Goal: Task Accomplishment & Management: Complete application form

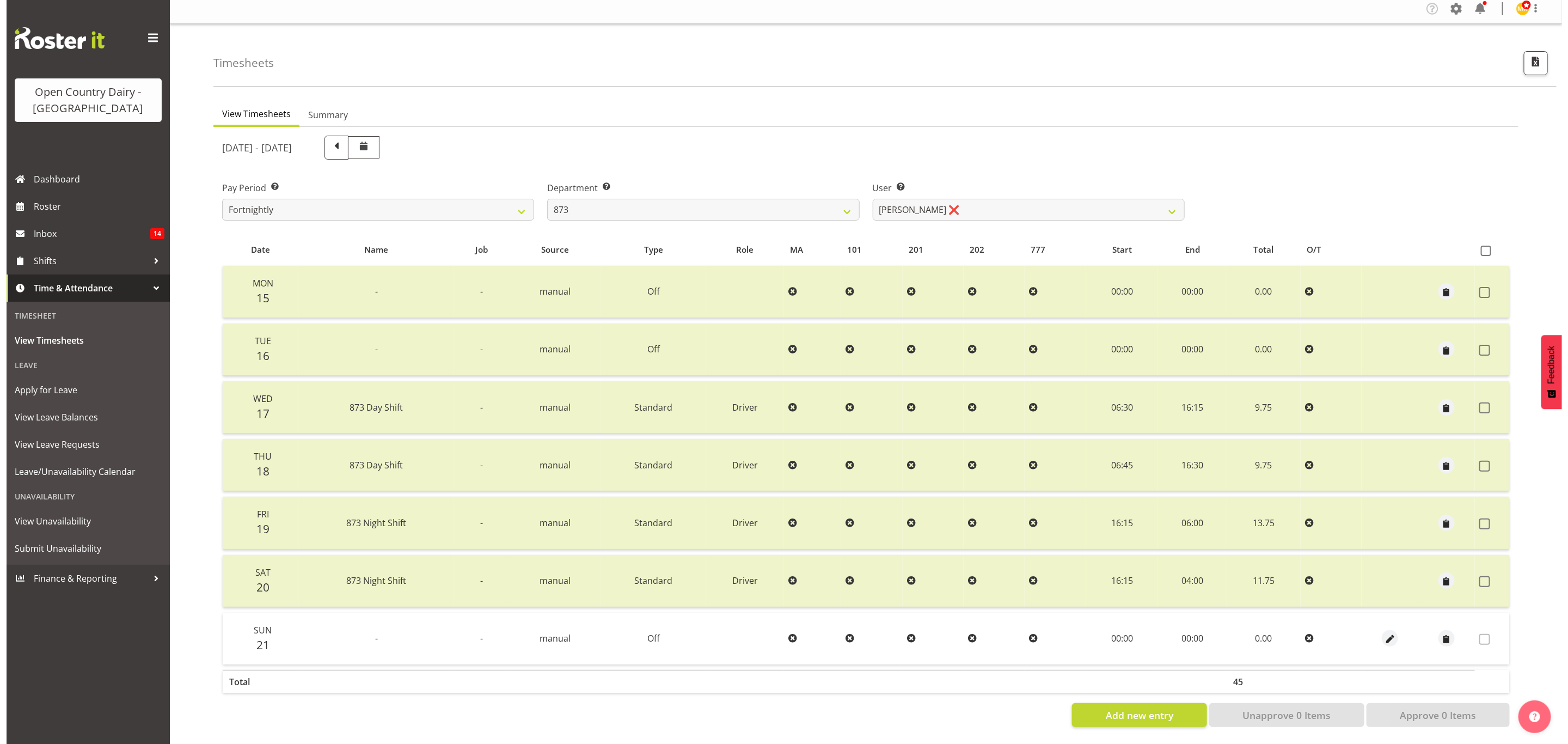
scroll to position [13, 0]
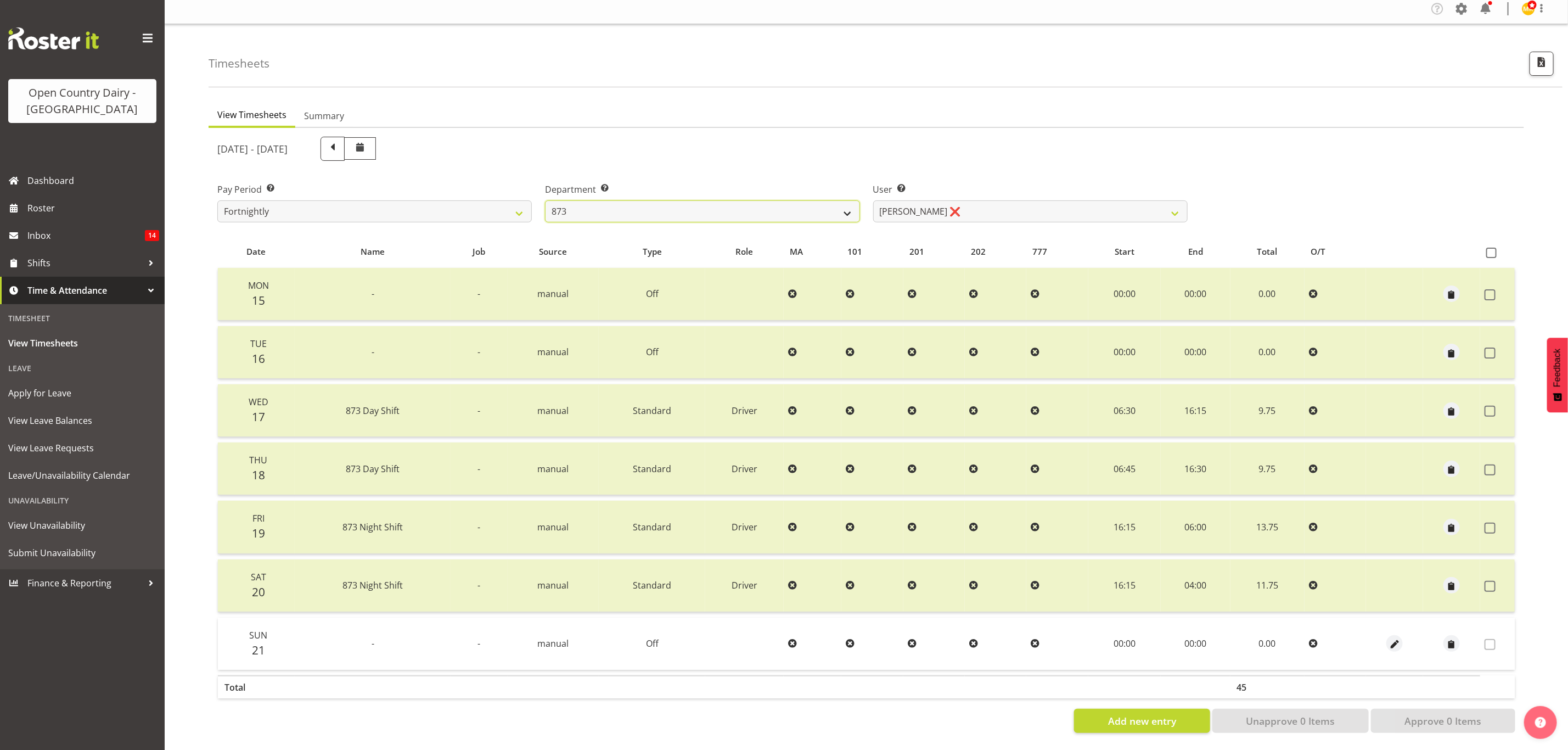
click at [701, 206] on select "734 735 736 737 738 739 851 853 854 855 856 858 861 862 865 867-9032 868 869 87…" at bounding box center [702, 212] width 315 height 22
select select "671"
click at [545, 201] on select "734 735 736 737 738 739 851 853 854 855 856 858 861 862 865 867-9032 868 869 87…" at bounding box center [702, 212] width 315 height 22
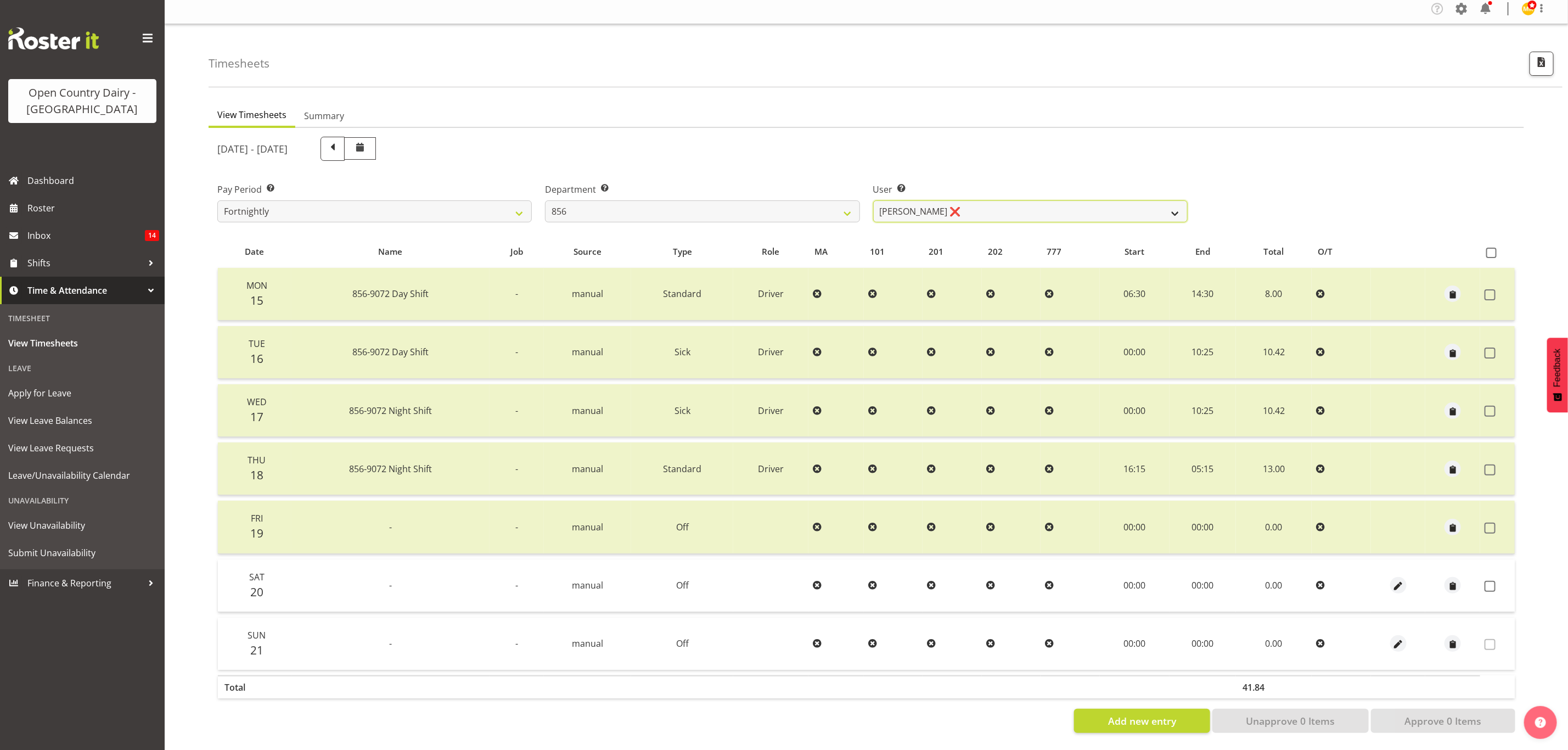
click at [931, 201] on select "Bradley Parkhill ❌ James Matheson ❌ Jason Vercoe ❌ Tony Lee ❌" at bounding box center [1031, 212] width 315 height 22
select select "7435"
click at [874, 201] on select "Bradley Parkhill ❌ James Matheson ❌ Jason Vercoe ❌ Tony Lee ❌" at bounding box center [1031, 212] width 315 height 22
click at [1400, 580] on span "button" at bounding box center [1398, 586] width 13 height 13
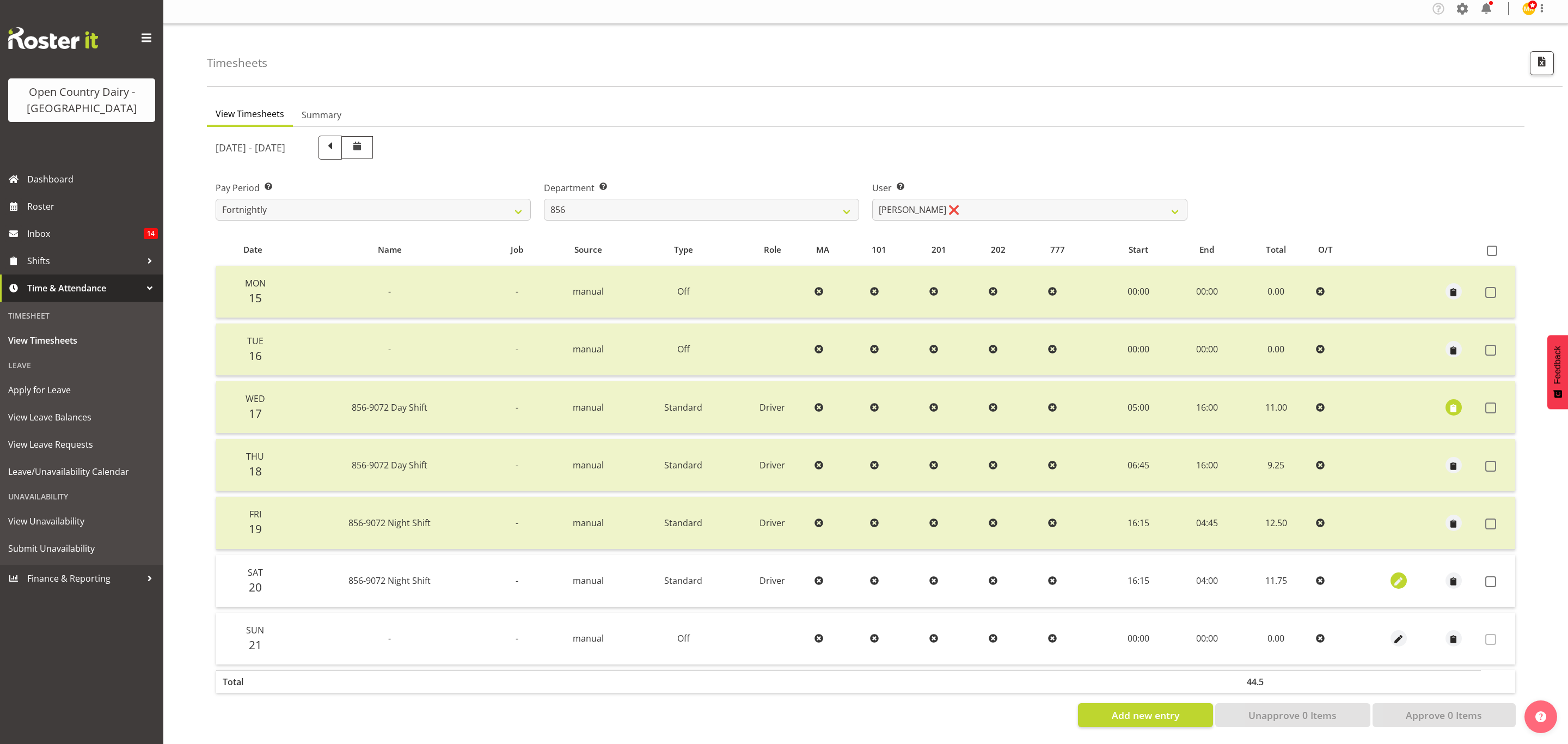
select select "Standard"
select select "8"
select select "2025"
select select "4"
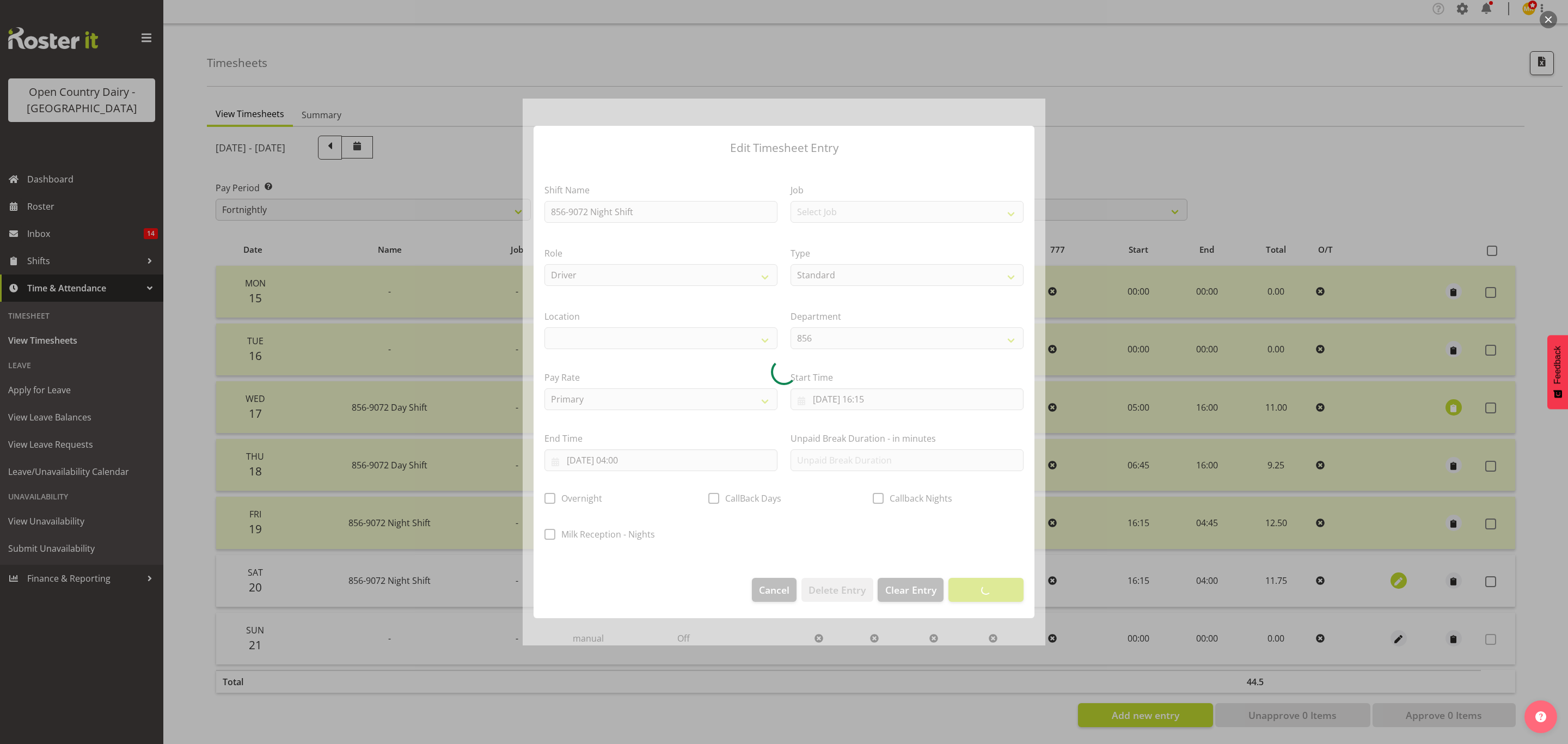
select select
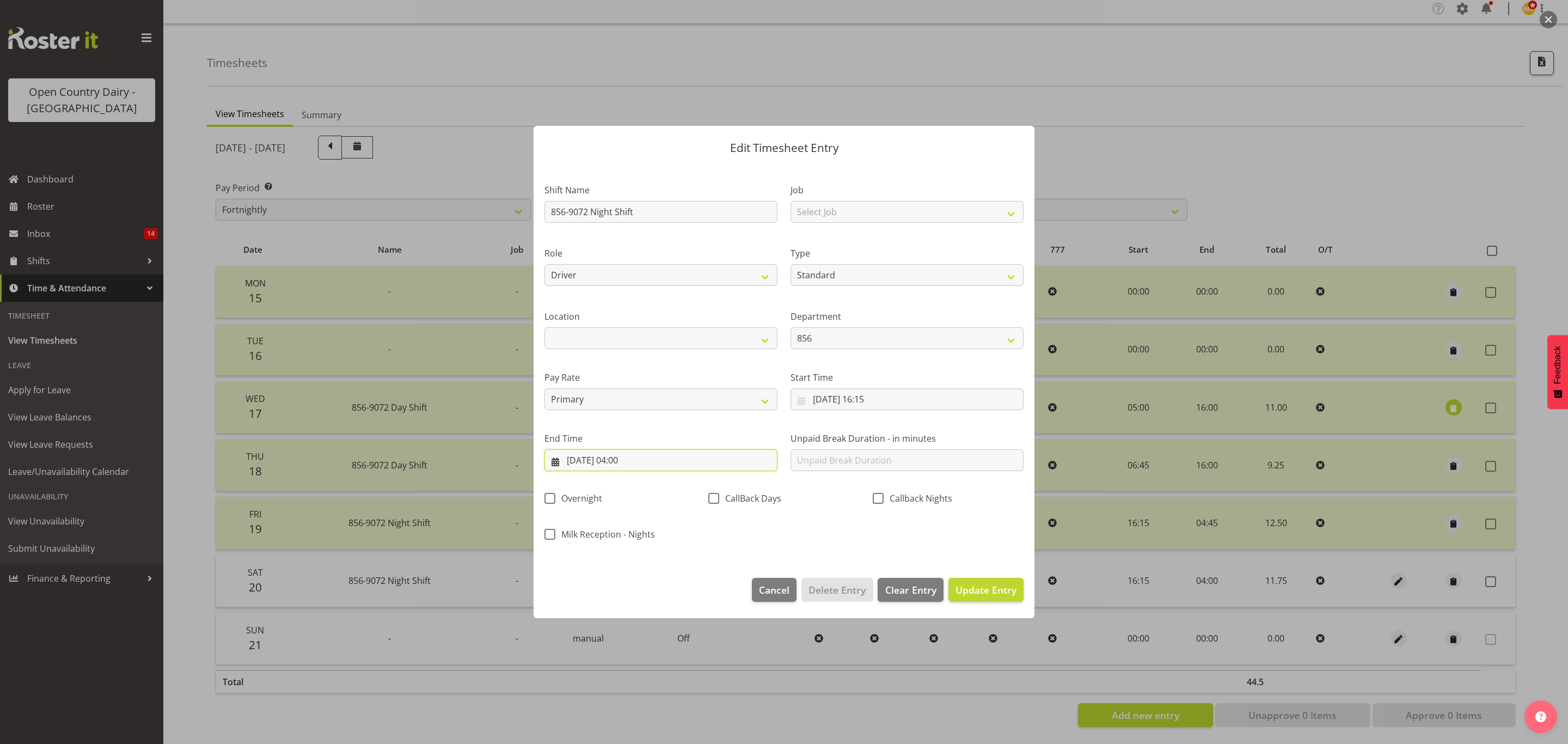
click at [624, 458] on input "21/09/2025, 04:00" at bounding box center [660, 461] width 233 height 22
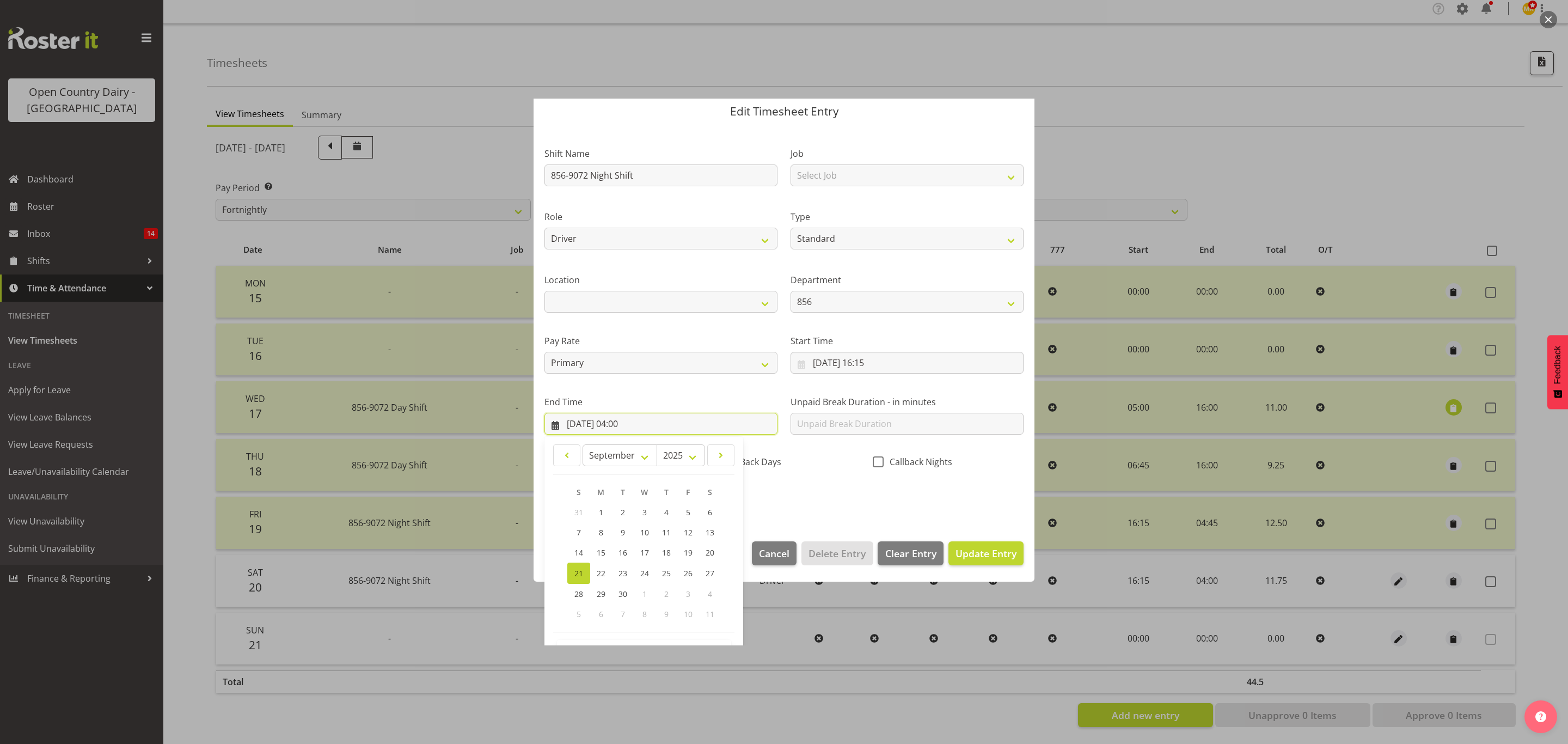
scroll to position [75, 0]
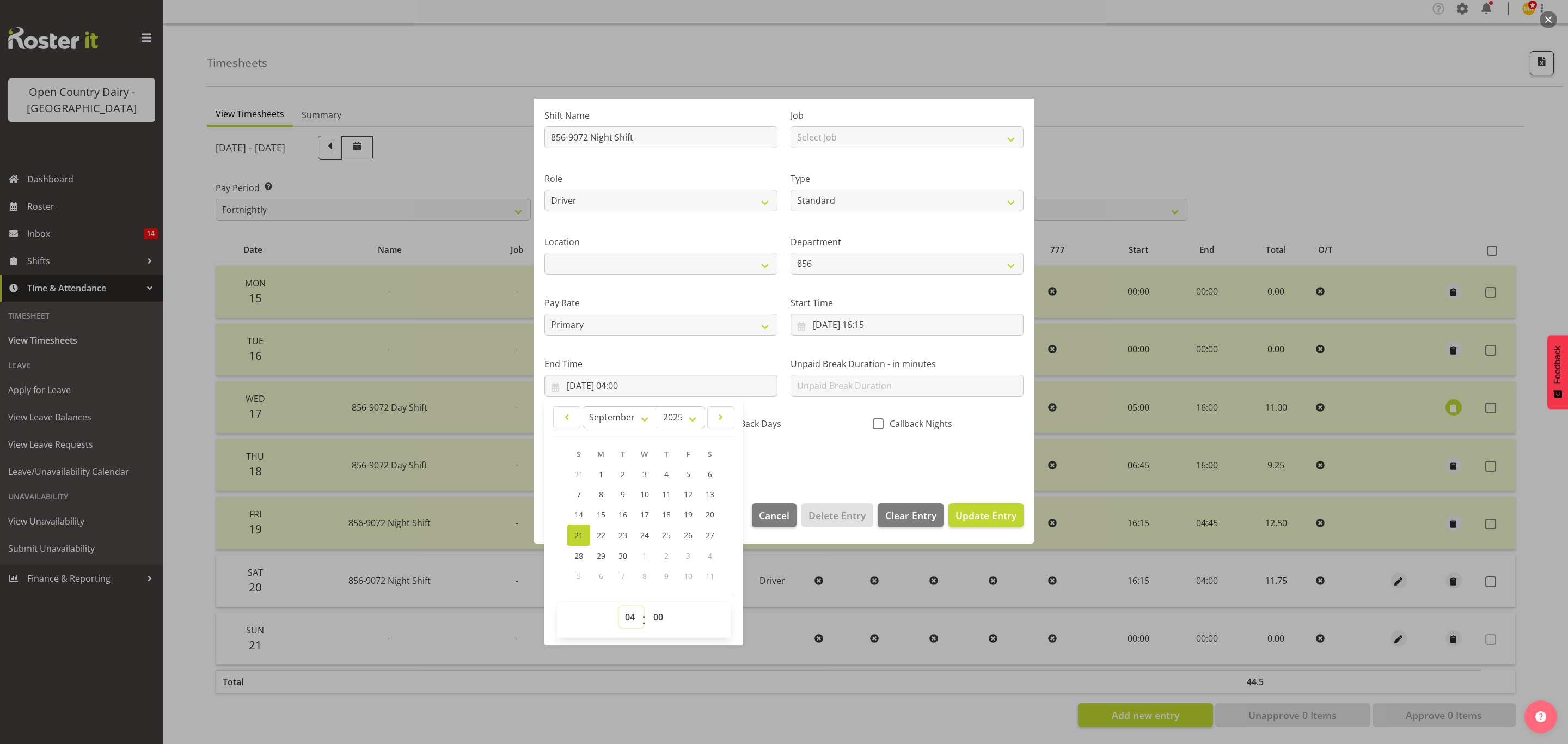
click at [631, 626] on select "00 01 02 03 04 05 06 07 08 09 10 11 12 13 14 15 16 17 18 19 20 21 22 23" at bounding box center [631, 617] width 24 height 22
select select "5"
click at [619, 607] on select "00 01 02 03 04 05 06 07 08 09 10 11 12 13 14 15 16 17 18 19 20 21 22 23" at bounding box center [631, 617] width 24 height 22
type input "21/09/2025, 05:00"
click at [807, 443] on div "Shift Name 856-9072 Night Shift Job Select Job Connecting /unconnecting Trailer…" at bounding box center [784, 284] width 492 height 381
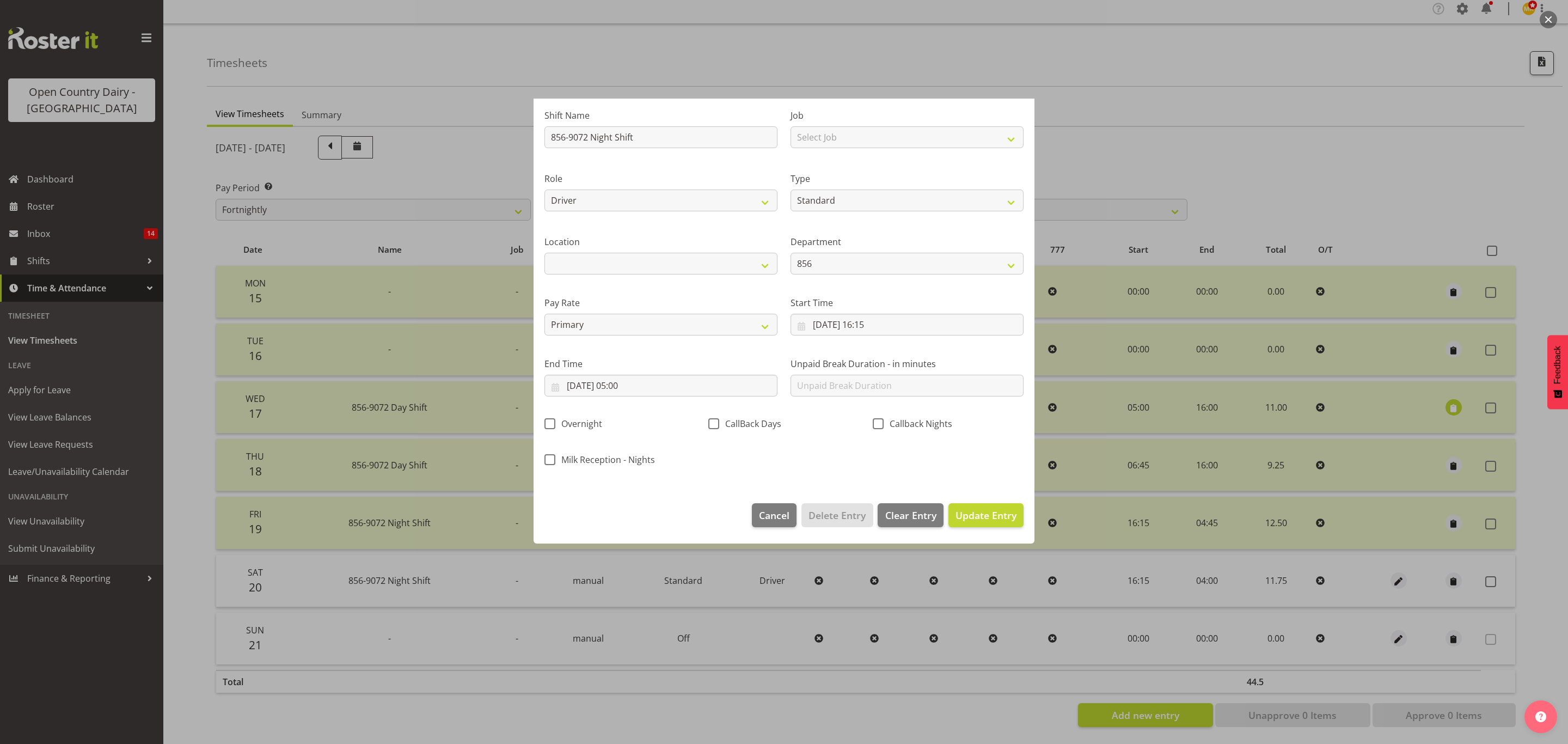
scroll to position [0, 0]
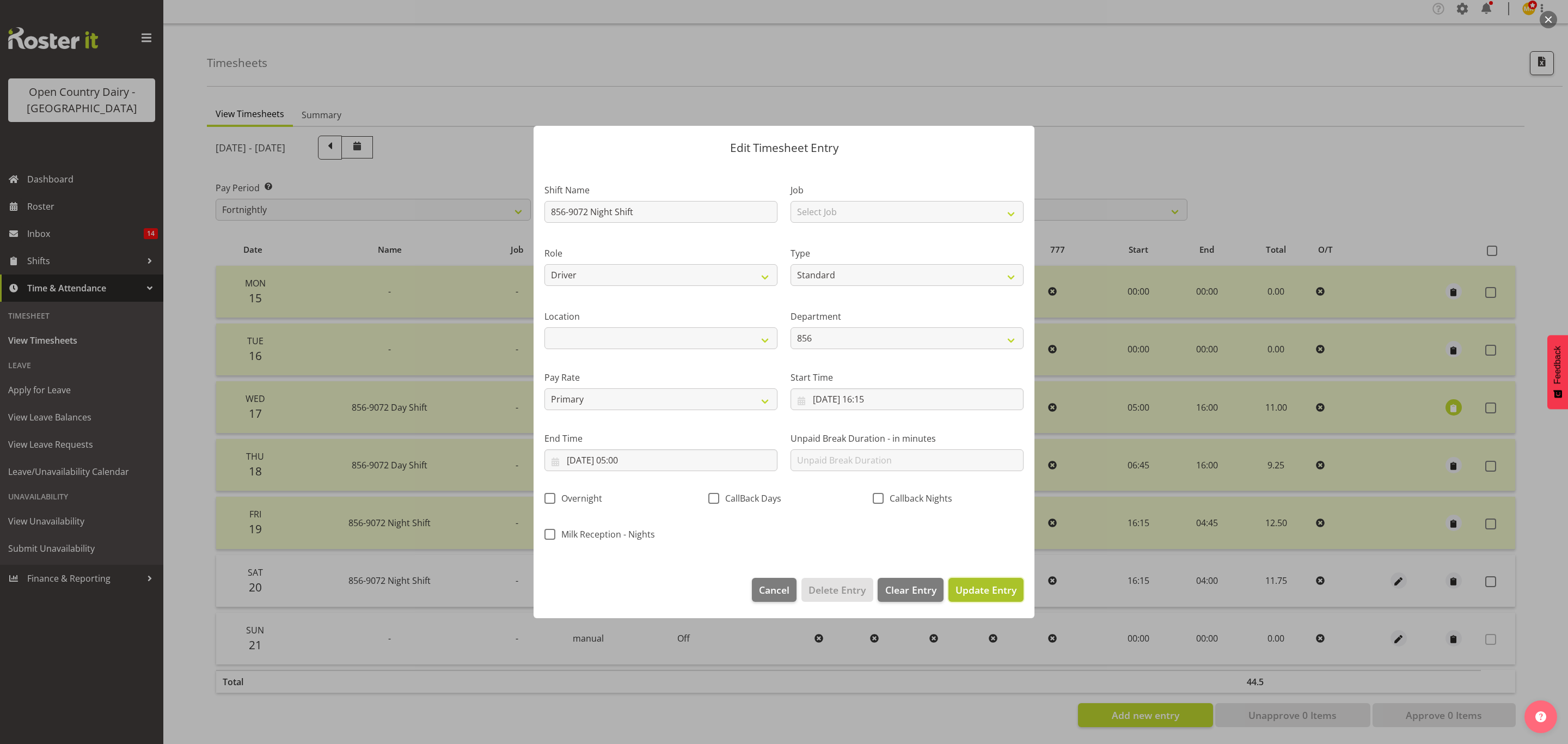
click at [993, 578] on button "Update Entry" at bounding box center [986, 590] width 75 height 24
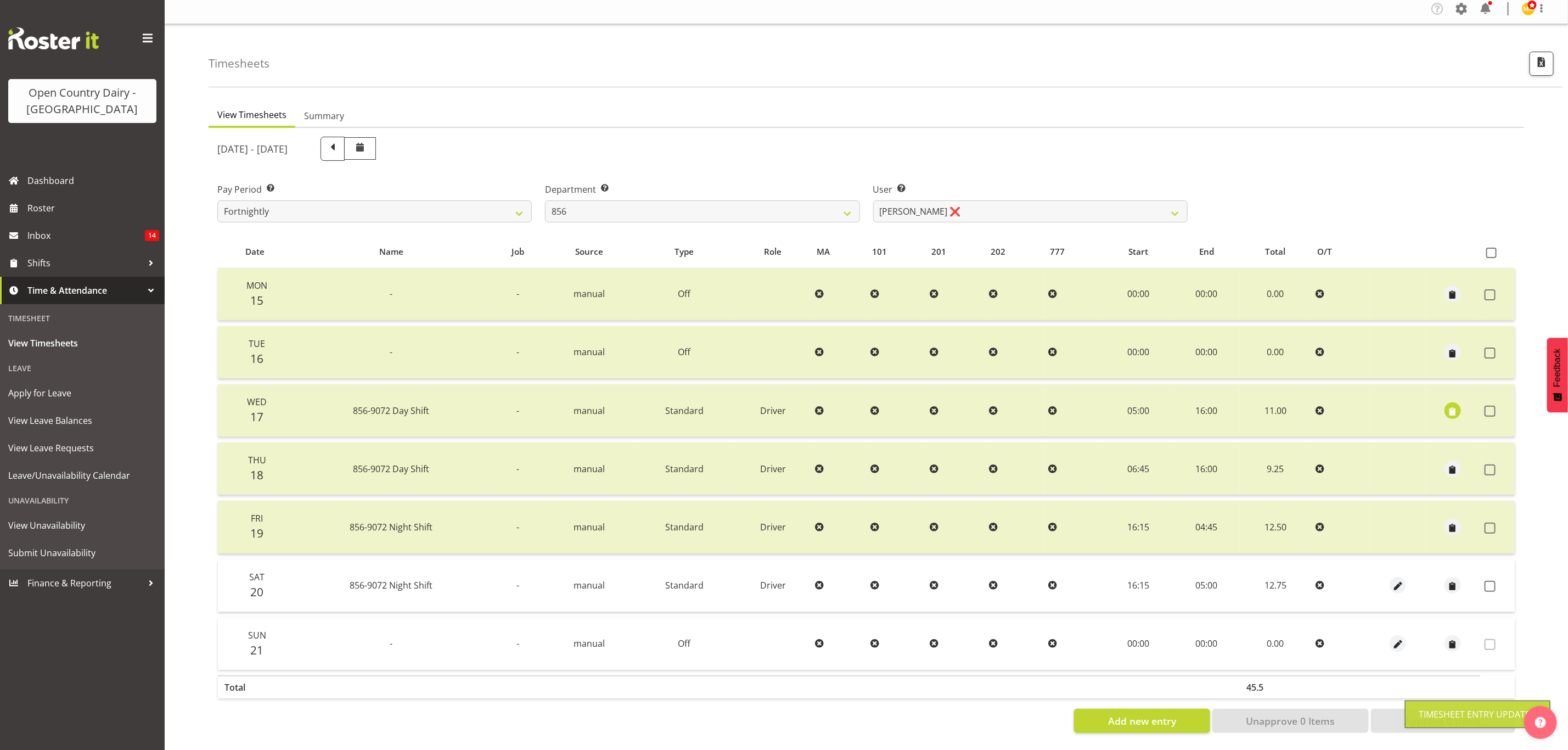
click at [1492, 587] on td at bounding box center [1497, 585] width 35 height 53
click at [1490, 580] on span at bounding box center [1490, 586] width 11 height 11
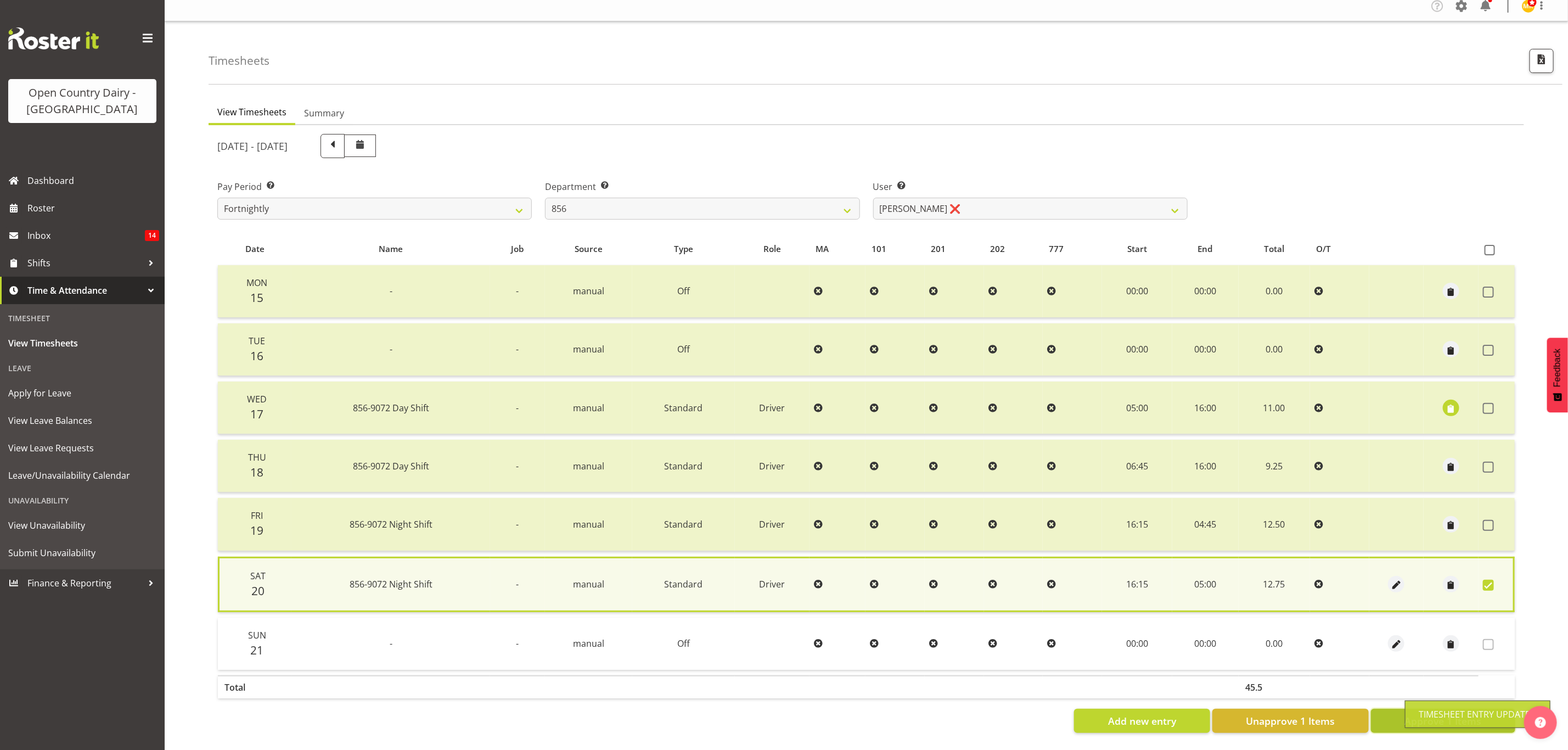
click at [1396, 709] on button "Approve 1 Items" at bounding box center [1443, 720] width 144 height 24
checkbox input "false"
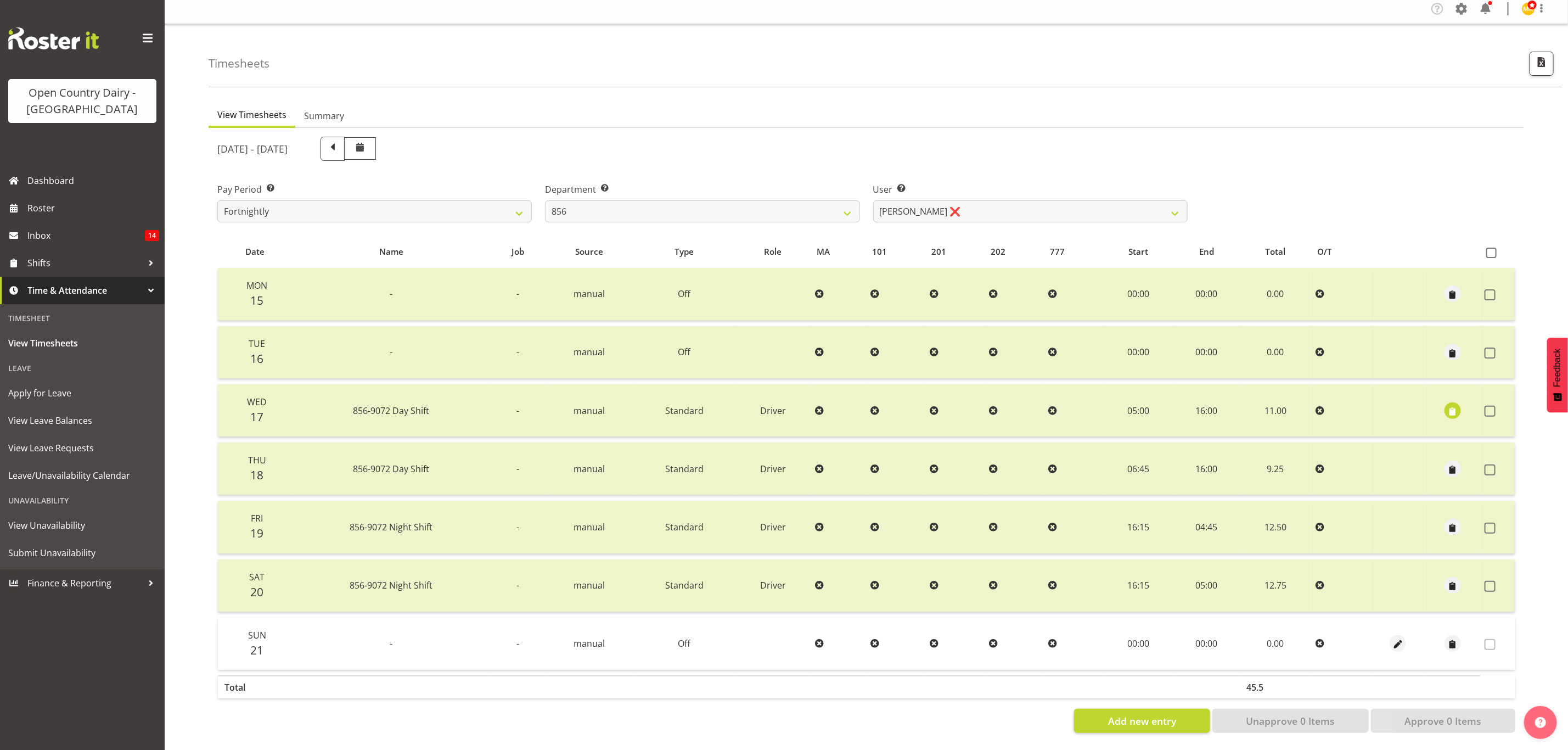
click at [742, 191] on div "Department Select which department you would like to view. 734 735 736 737 738 …" at bounding box center [702, 202] width 315 height 39
click at [757, 201] on select "734 735 736 737 738 739 851 853 854 855 856 858 861 862 865 867-9032 868 869 87…" at bounding box center [702, 212] width 315 height 22
select select "783"
click at [545, 201] on select "734 735 736 737 738 739 851 853 854 855 856 858 861 862 865 867-9032 868 869 87…" at bounding box center [702, 212] width 315 height 22
select select "10225"
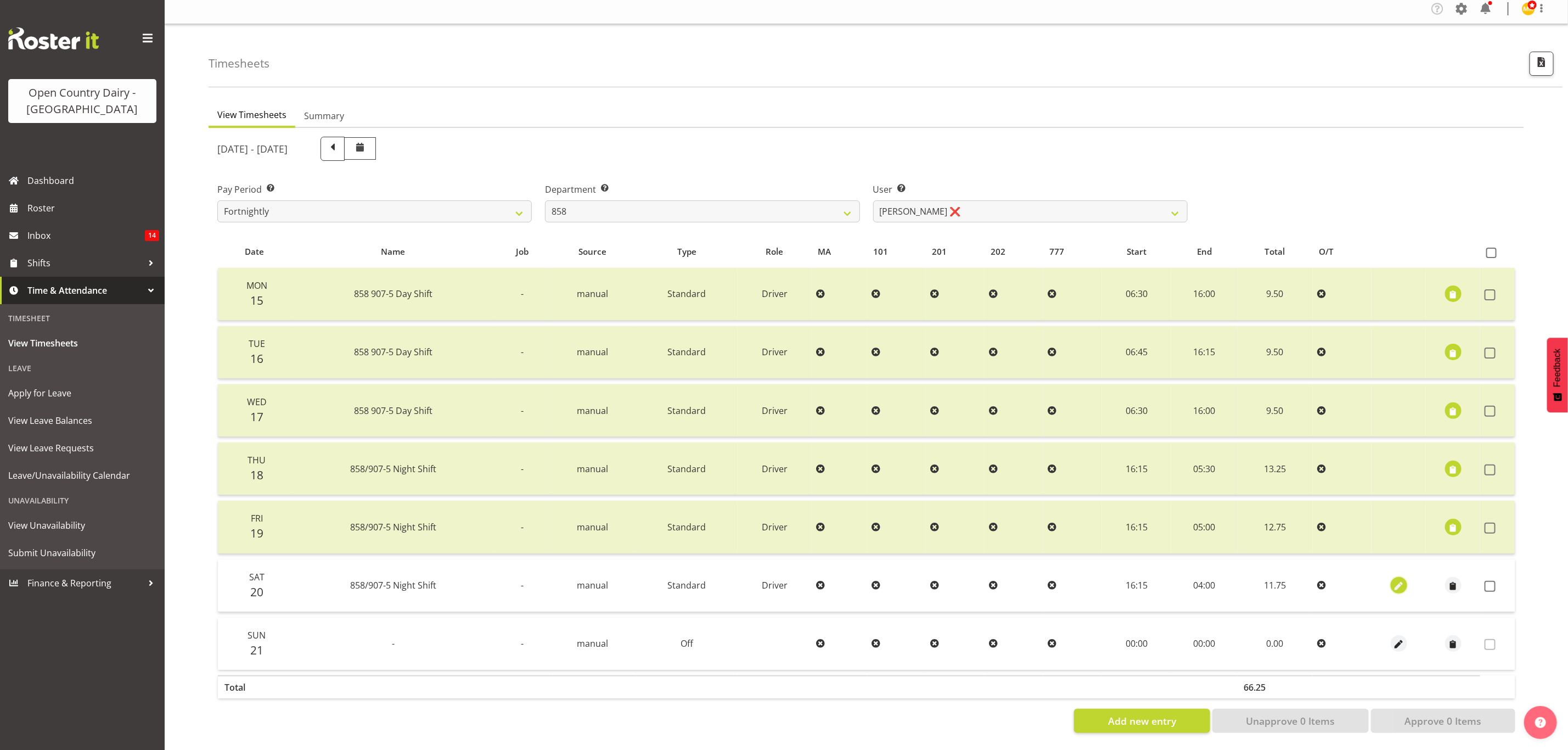
click at [1397, 580] on span "button" at bounding box center [1398, 586] width 13 height 13
select select "Standard"
select select "8"
select select "2025"
select select "4"
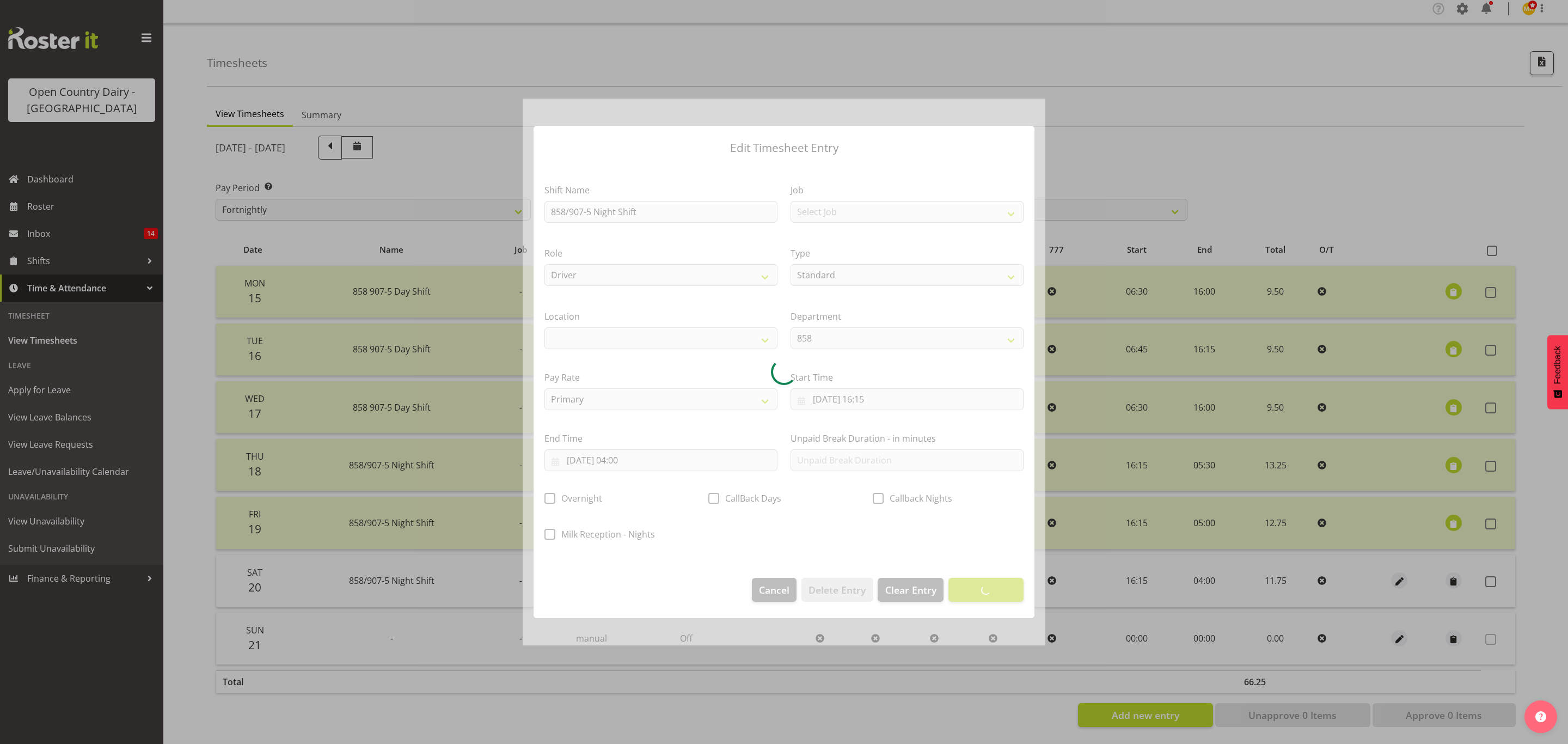
select select
click at [644, 463] on div at bounding box center [784, 372] width 523 height 547
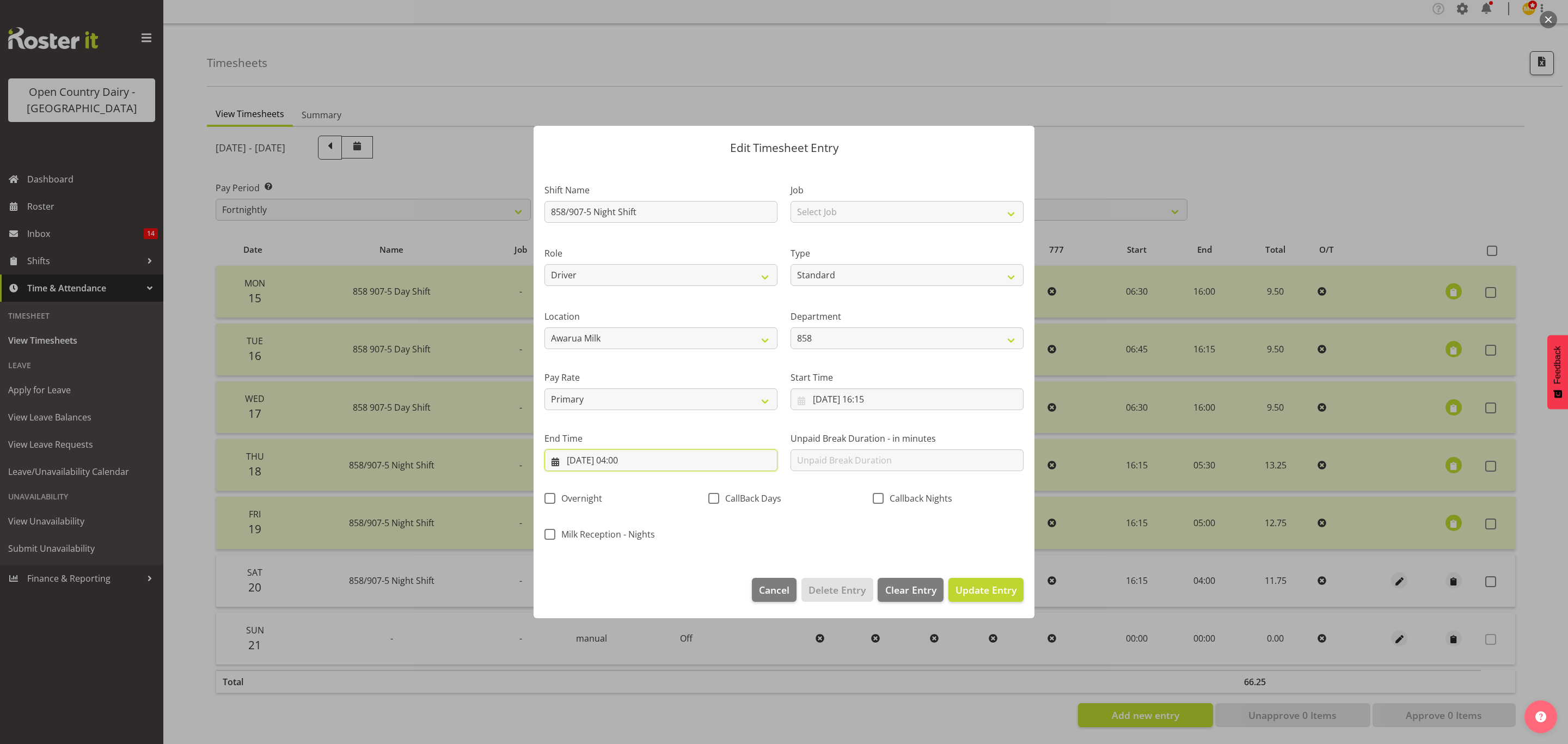
click at [626, 460] on input "21/09/2025, 04:00" at bounding box center [660, 461] width 233 height 22
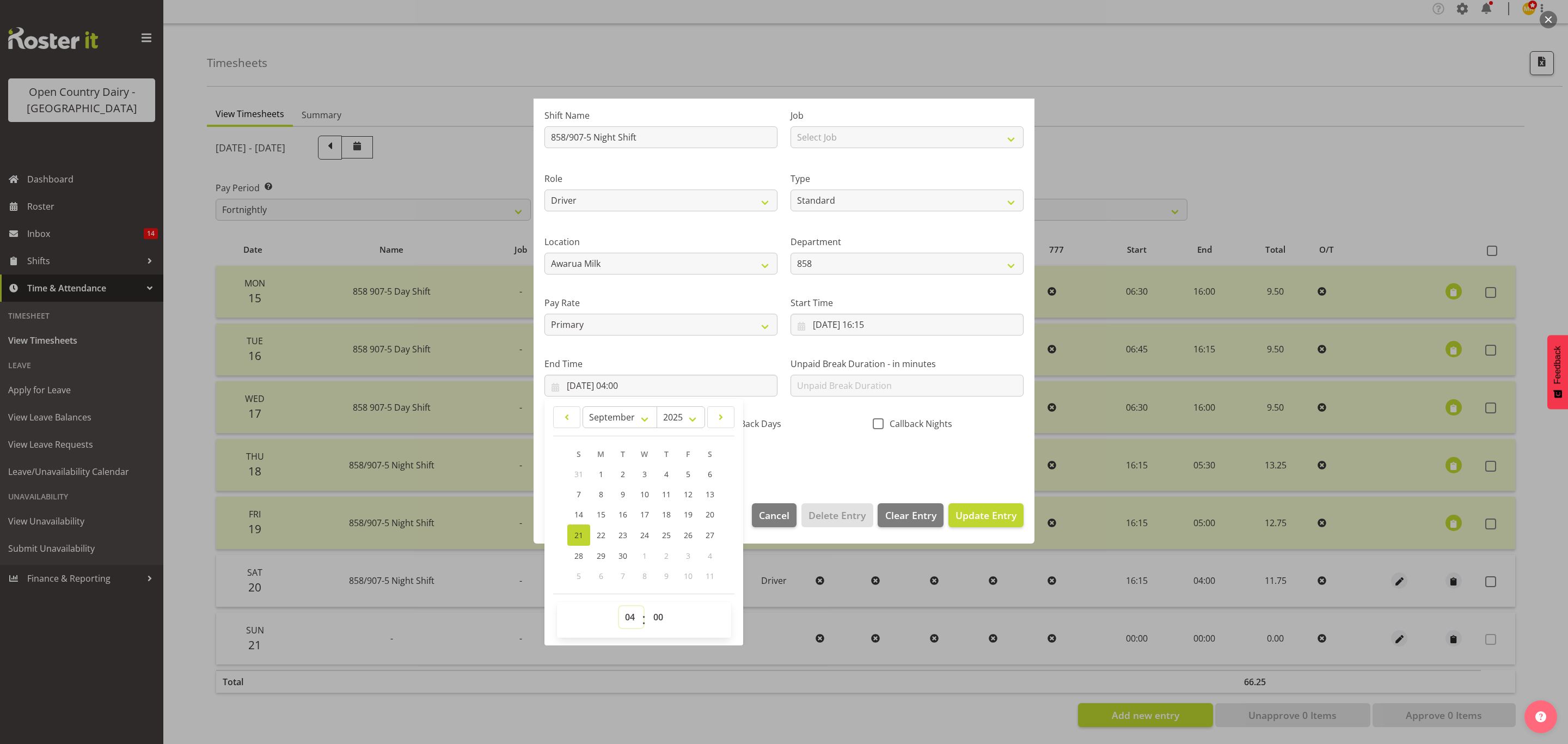
click at [640, 620] on select "00 01 02 03 04 05 06 07 08 09 10 11 12 13 14 15 16 17 18 19 20 21 22 23" at bounding box center [631, 617] width 24 height 22
select select "5"
click at [619, 607] on select "00 01 02 03 04 05 06 07 08 09 10 11 12 13 14 15 16 17 18 19 20 21 22 23" at bounding box center [631, 617] width 24 height 22
type input "21/09/2025, 05:00"
click at [851, 458] on div "Shift Name 858/907-5 Night Shift Job Select Job Connecting /unconnecting Traile…" at bounding box center [784, 284] width 492 height 381
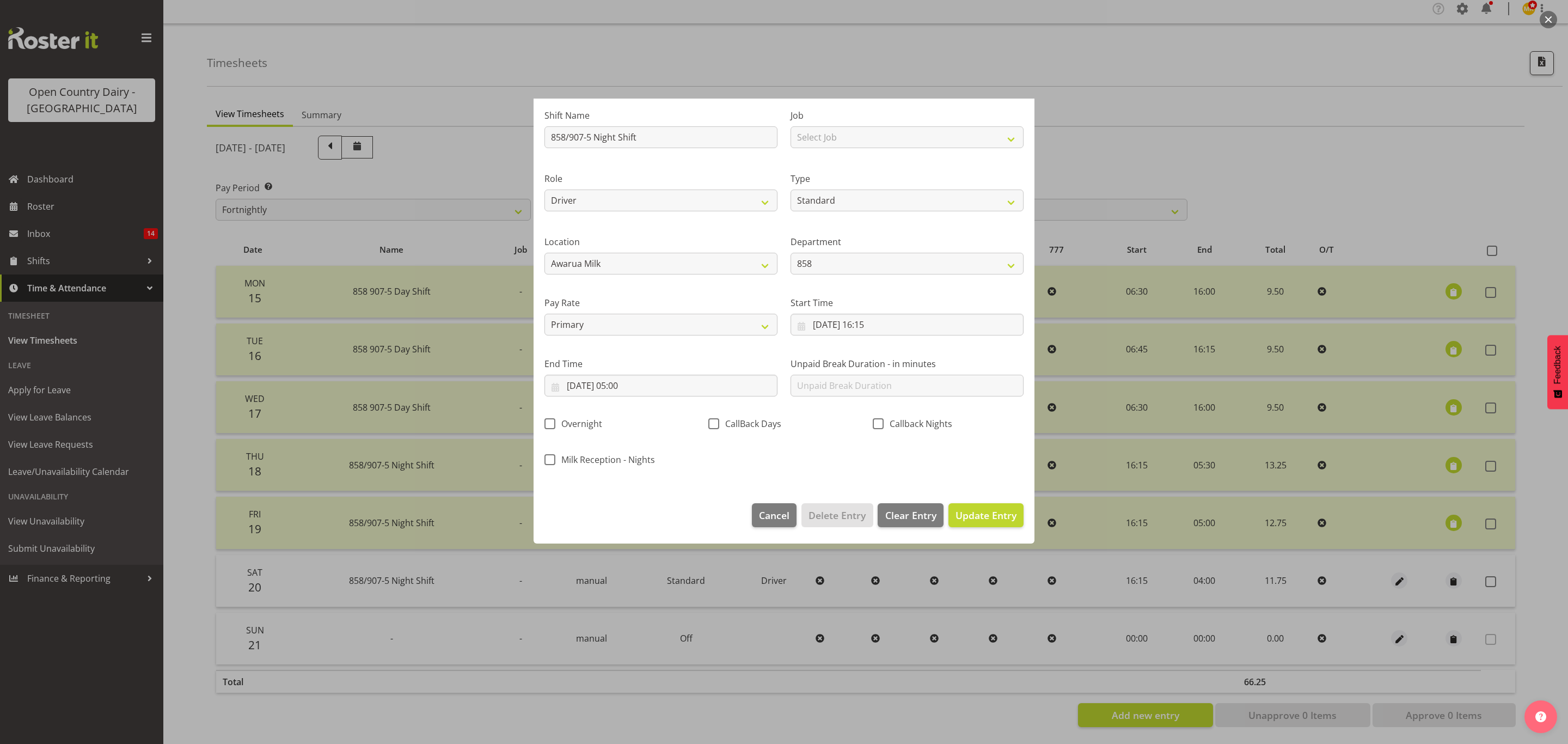
scroll to position [0, 0]
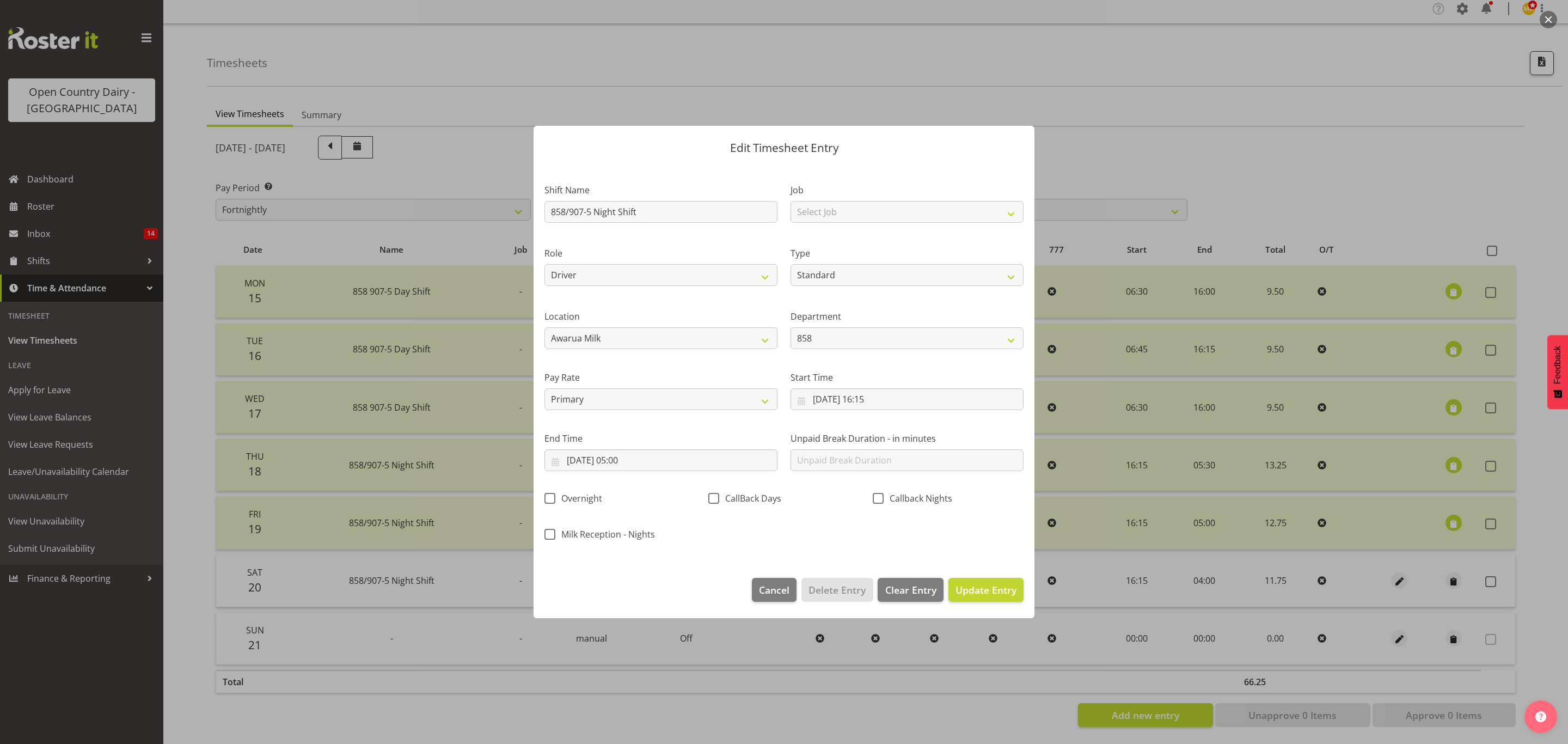
drag, startPoint x: 978, startPoint y: 538, endPoint x: 985, endPoint y: 577, distance: 39.6
click at [980, 547] on div "Shift Name 858/907-5 Night Shift Job Select Job Connecting /unconnecting Traile…" at bounding box center [784, 358] width 492 height 381
click at [986, 593] on span "Update Entry" at bounding box center [986, 590] width 61 height 13
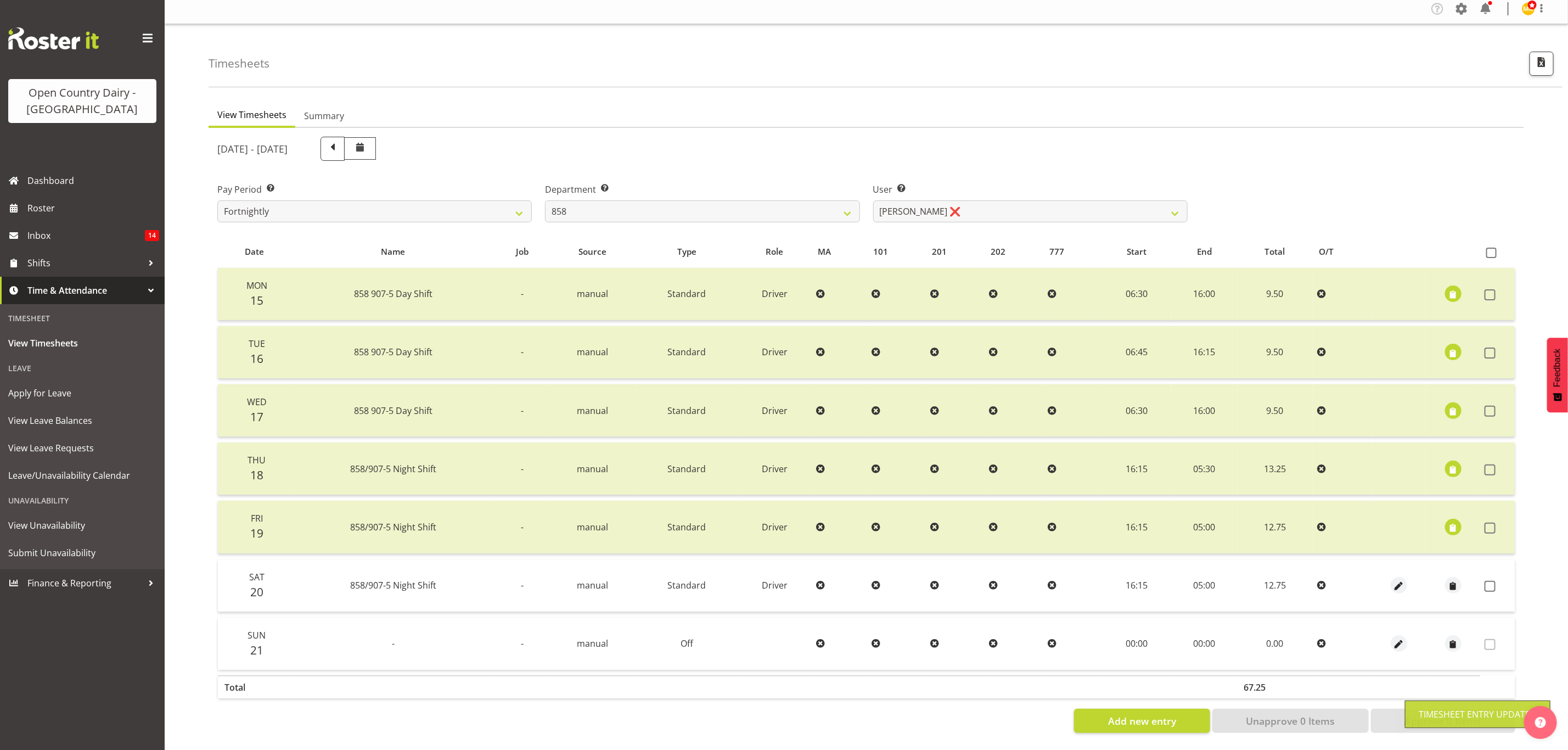
click at [1489, 580] on span at bounding box center [1490, 586] width 11 height 11
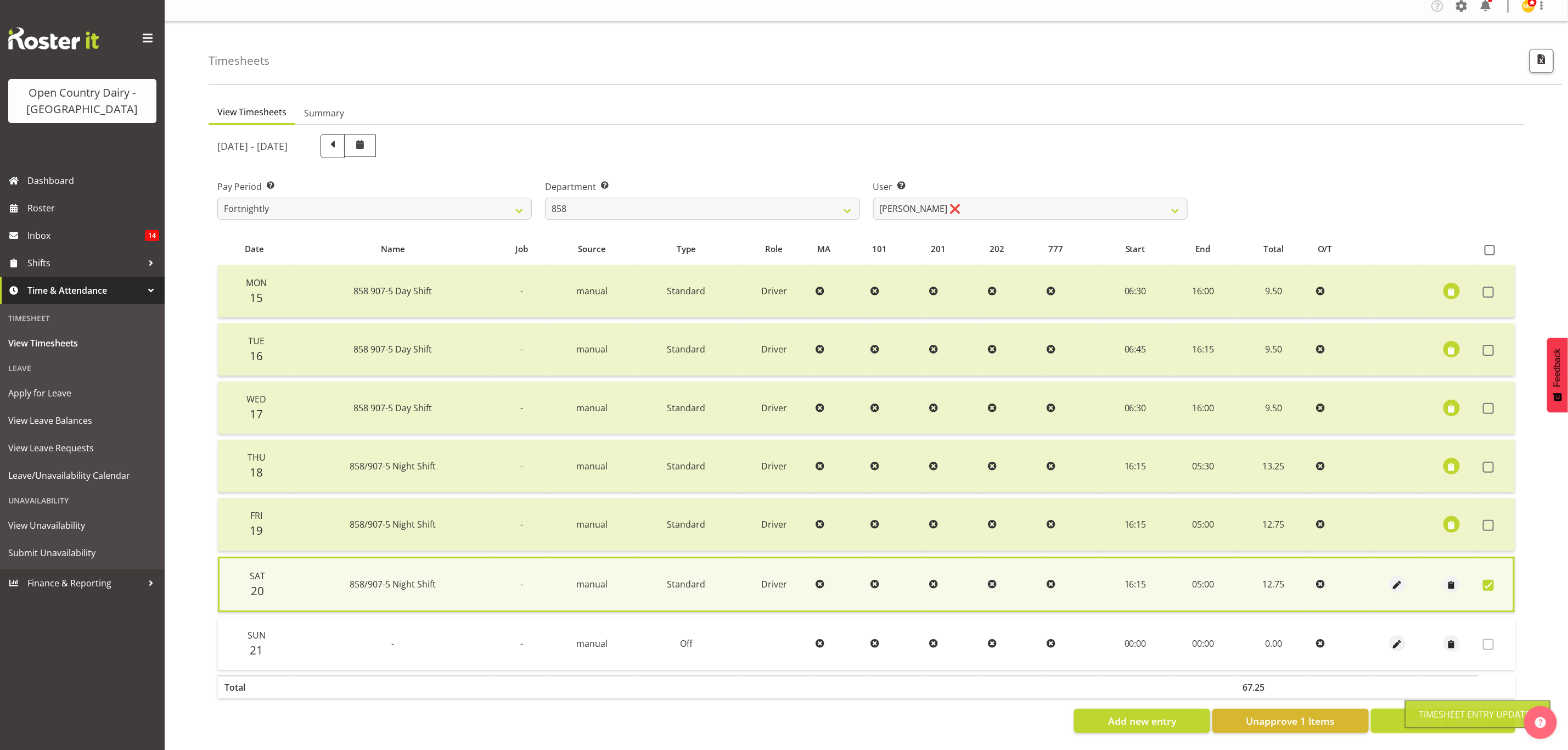
click at [1400, 710] on button "Approve 1 Items" at bounding box center [1443, 720] width 144 height 24
checkbox input "false"
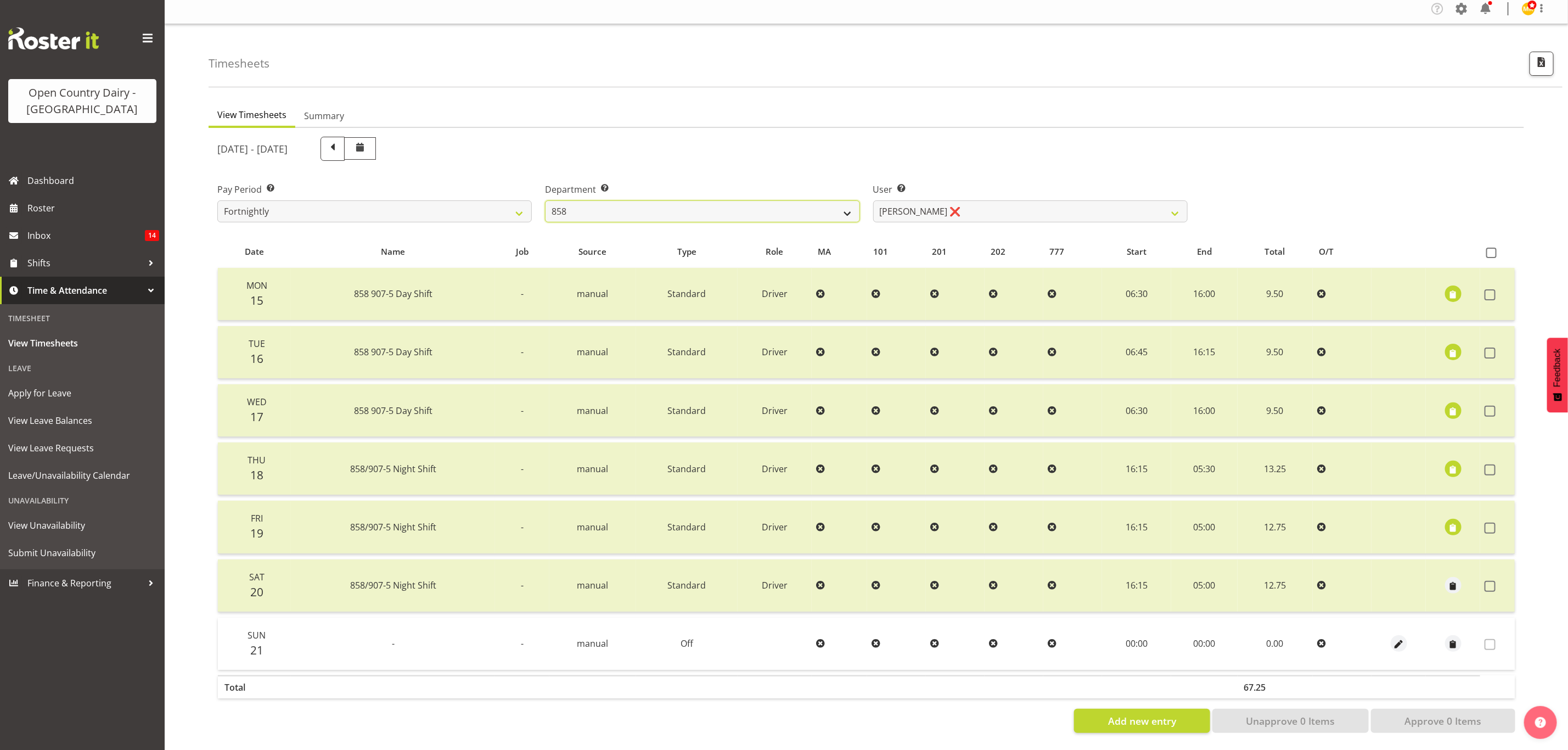
click at [820, 205] on select "734 735 736 737 738 739 851 853 854 855 856 858 861 862 865 867-9032 868 869 87…" at bounding box center [702, 212] width 315 height 22
select select "667"
click at [545, 201] on select "734 735 736 737 738 739 851 853 854 855 856 858 861 862 865 867-9032 868 869 87…" at bounding box center [702, 212] width 315 height 22
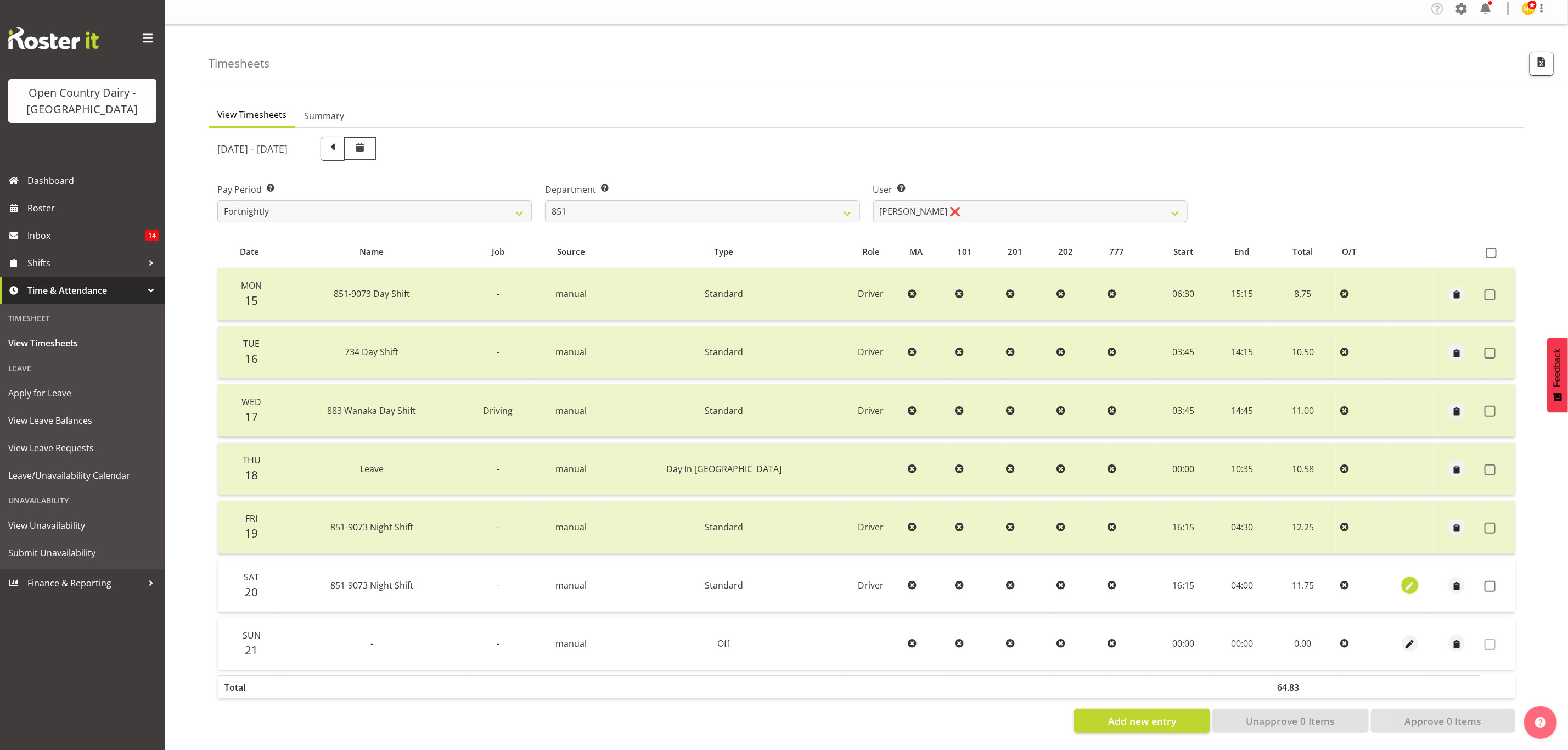
click at [1405, 580] on span "button" at bounding box center [1410, 586] width 13 height 13
select select "Standard"
select select "8"
select select "2025"
select select "4"
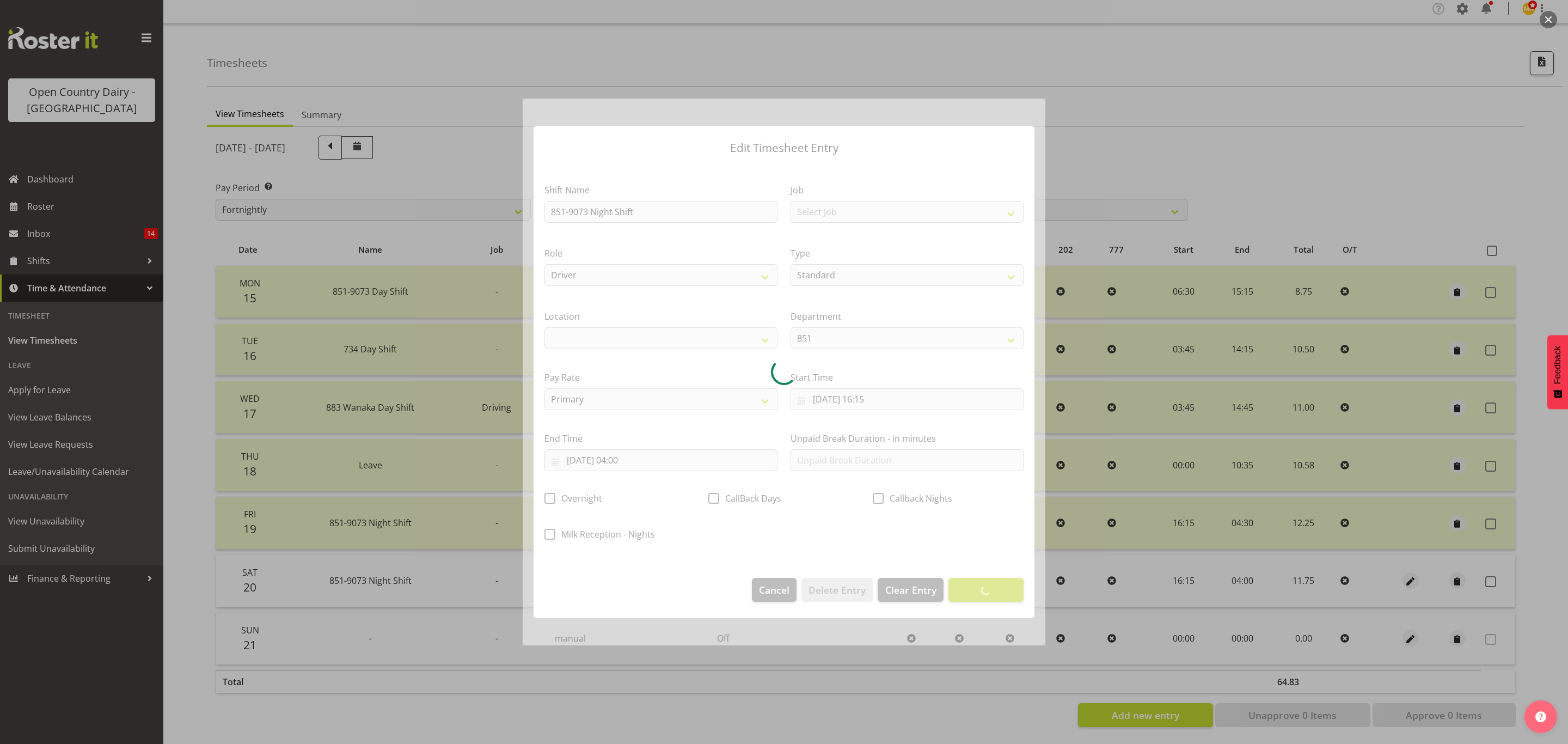
select select
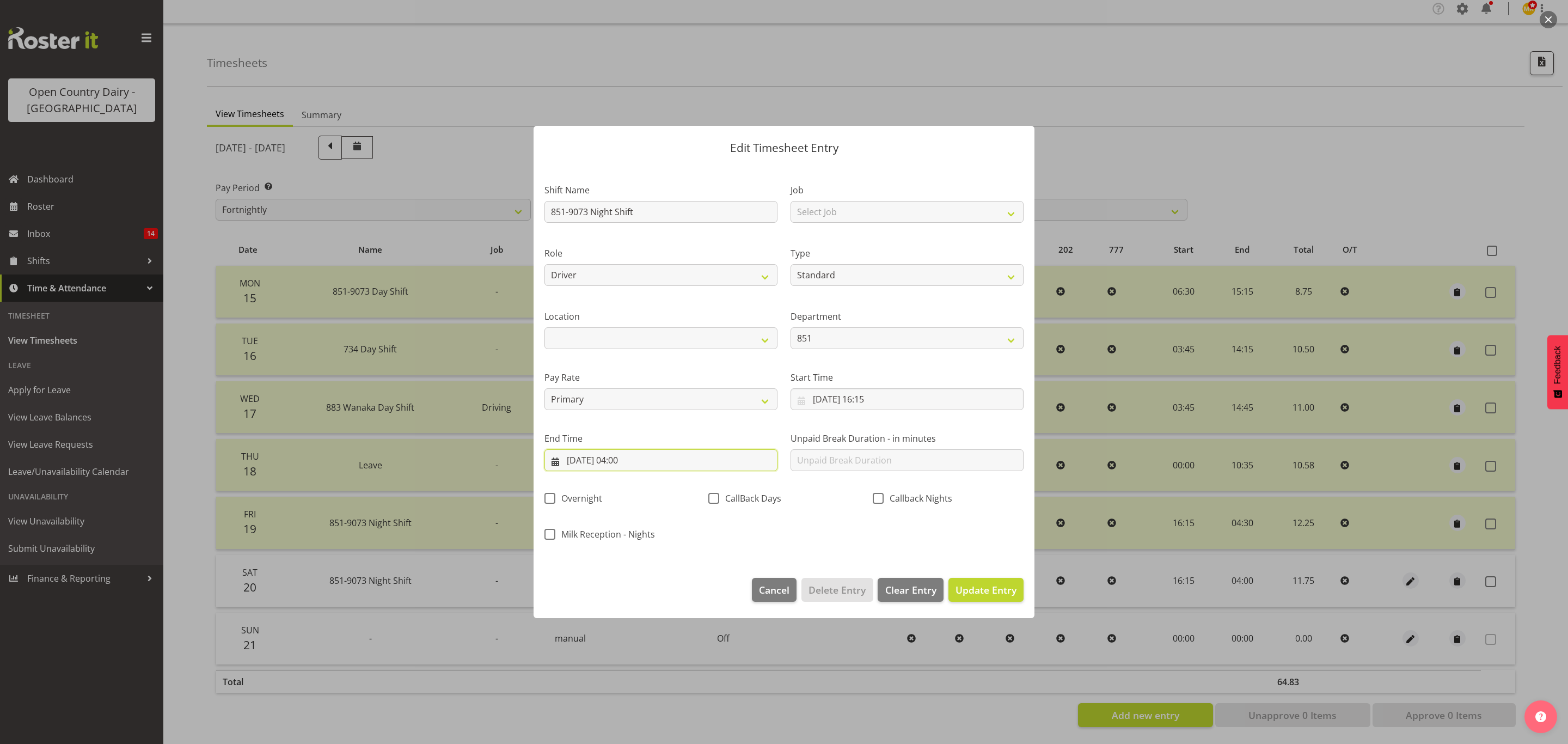
click at [649, 459] on input "21/09/2025, 04:00" at bounding box center [660, 461] width 233 height 22
click at [626, 462] on input "21/09/2025, 04:00" at bounding box center [660, 461] width 233 height 22
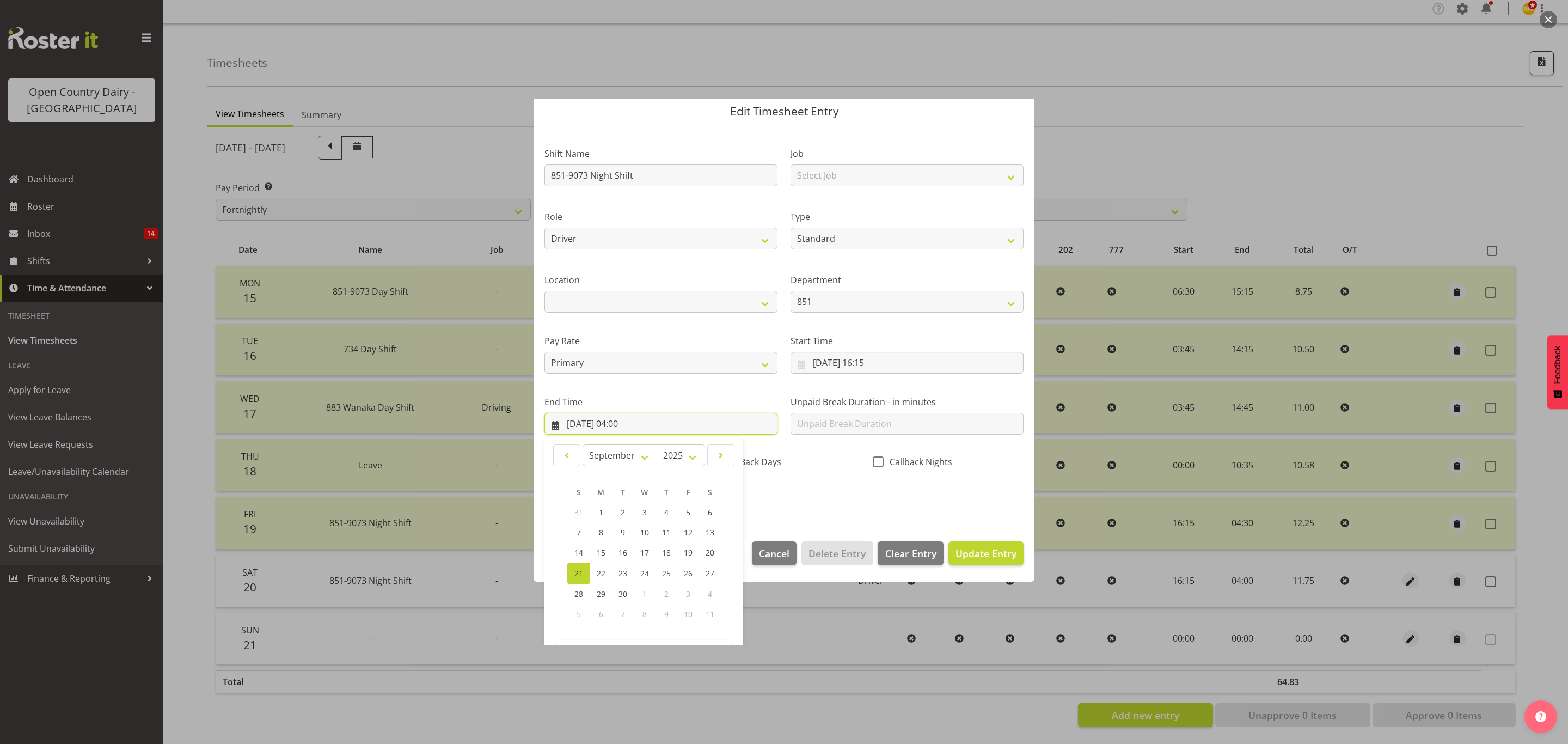
scroll to position [75, 0]
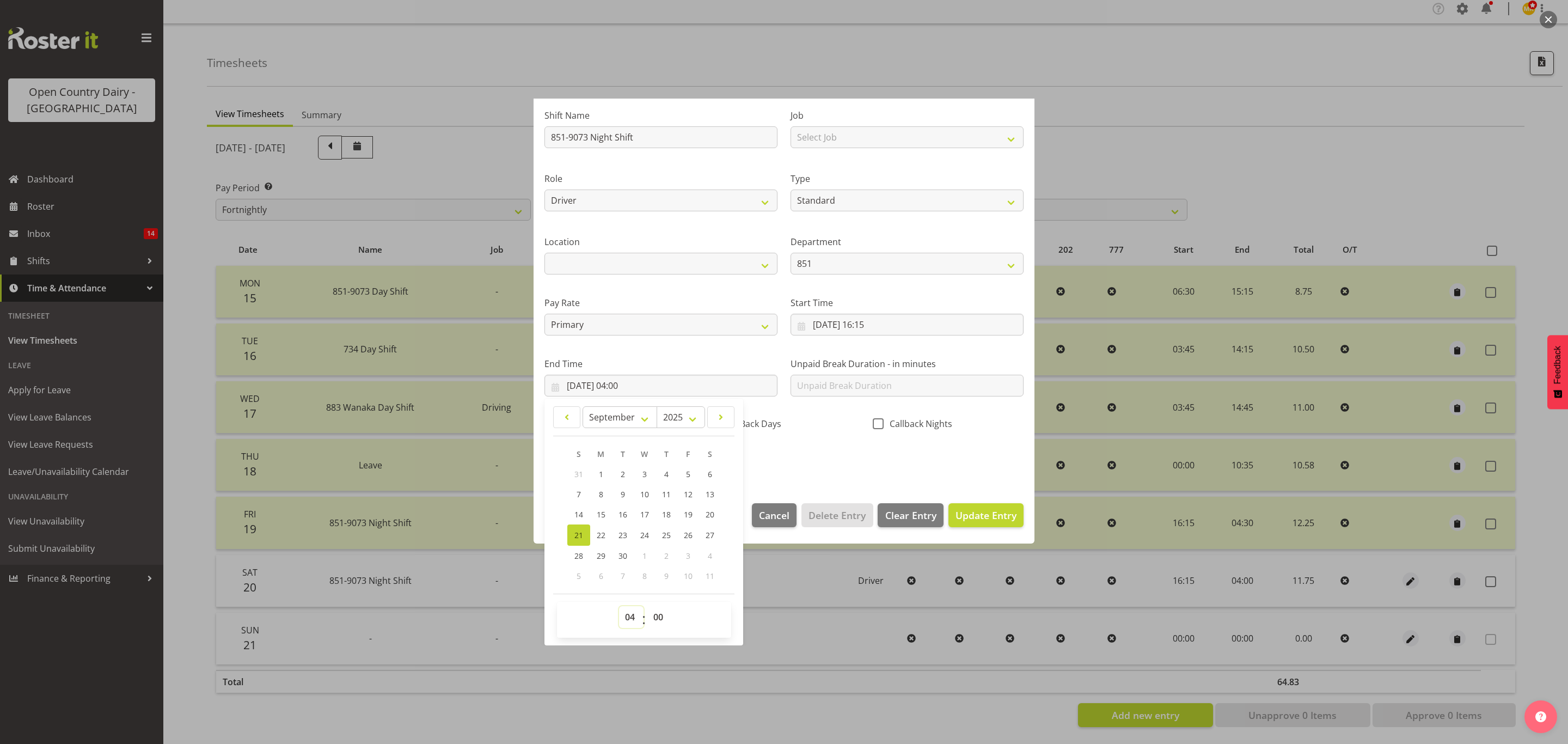
click at [632, 613] on select "00 01 02 03 04 05 06 07 08 09 10 11 12 13 14 15 16 17 18 19 20 21 22 23" at bounding box center [631, 617] width 24 height 22
select select "5"
click at [619, 607] on select "00 01 02 03 04 05 06 07 08 09 10 11 12 13 14 15 16 17 18 19 20 21 22 23" at bounding box center [631, 617] width 24 height 22
type input "21/09/2025, 05:00"
click at [809, 404] on div "CallBack Days" at bounding box center [784, 421] width 164 height 36
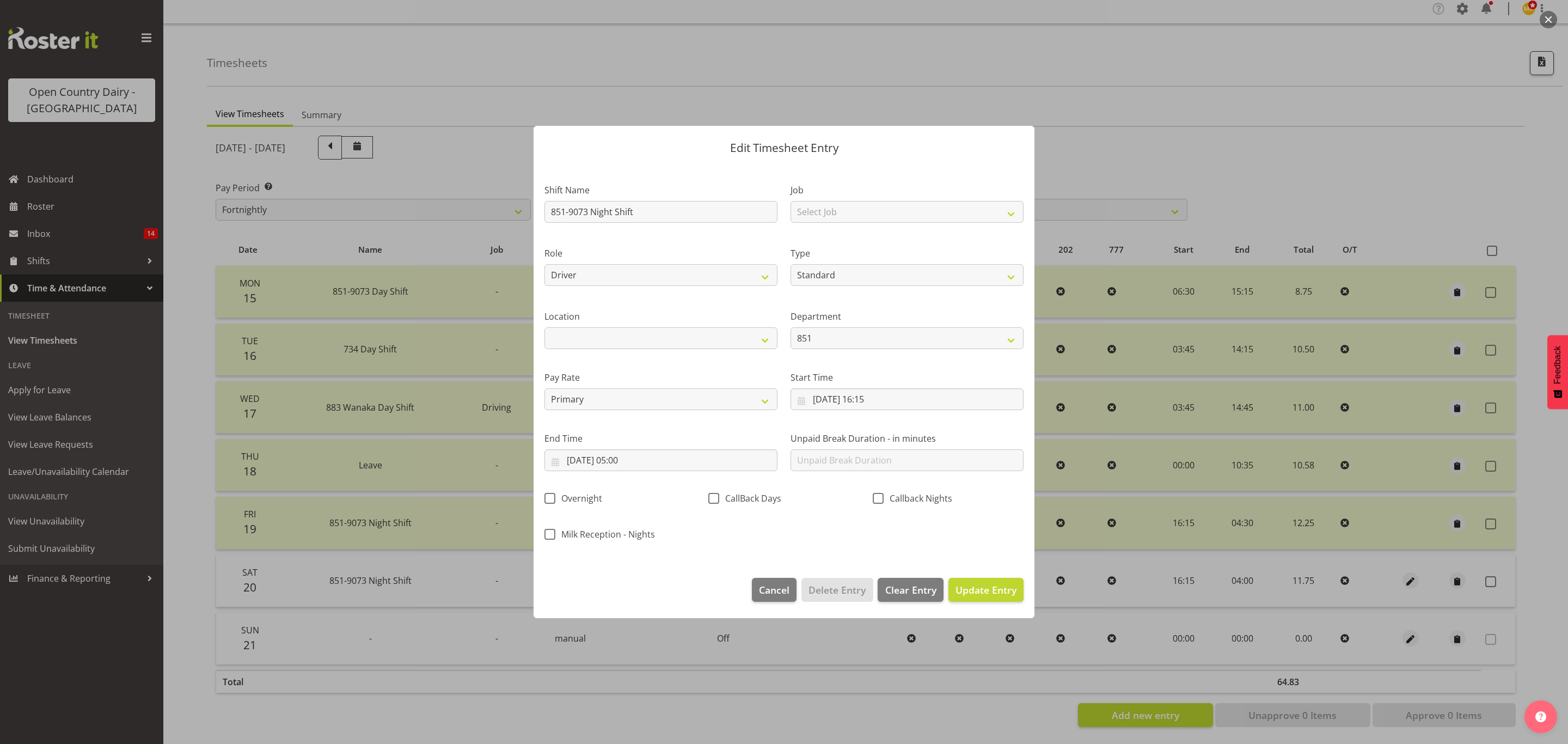
scroll to position [0, 0]
click at [1000, 590] on span "Update Entry" at bounding box center [986, 590] width 61 height 13
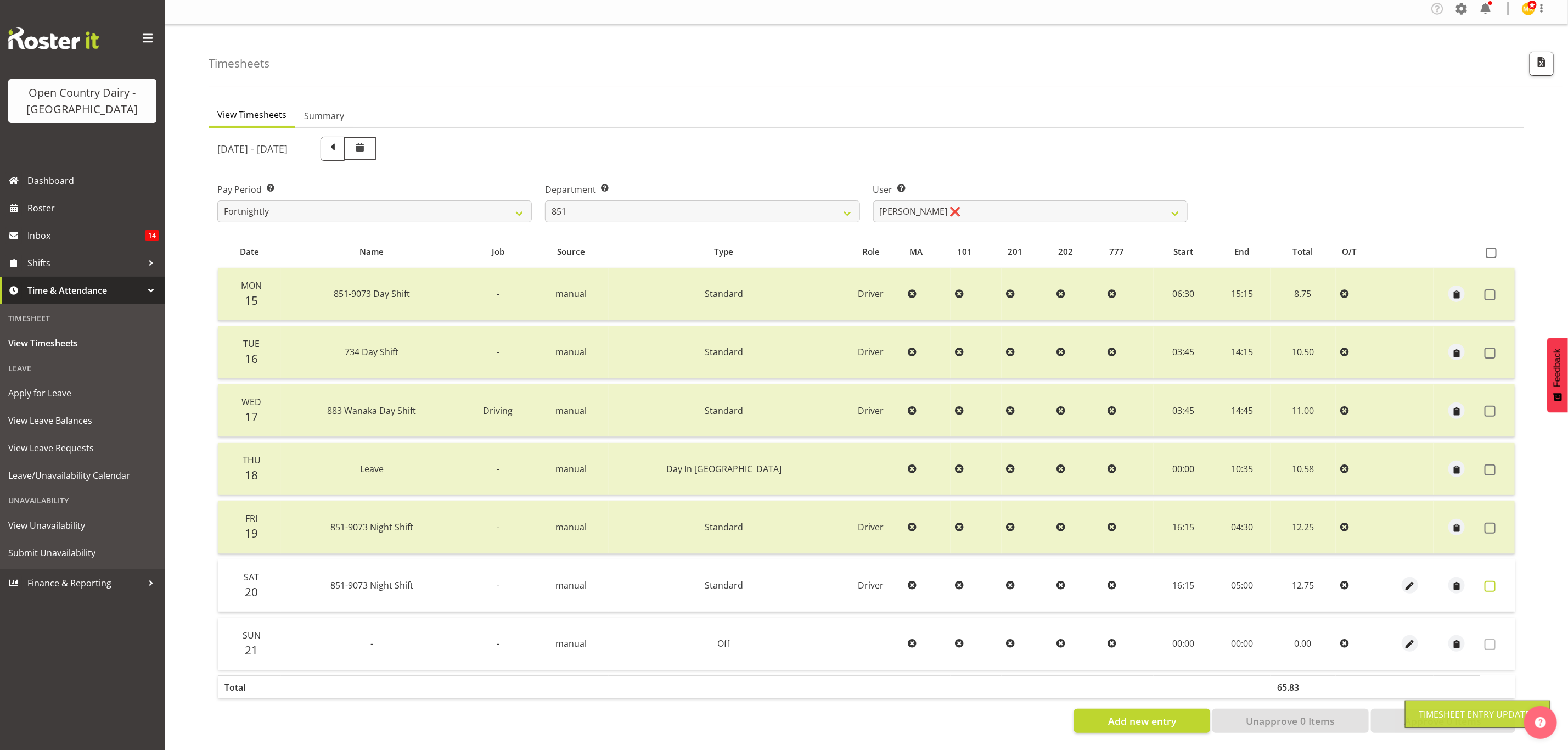
click at [1489, 580] on span at bounding box center [1490, 586] width 11 height 11
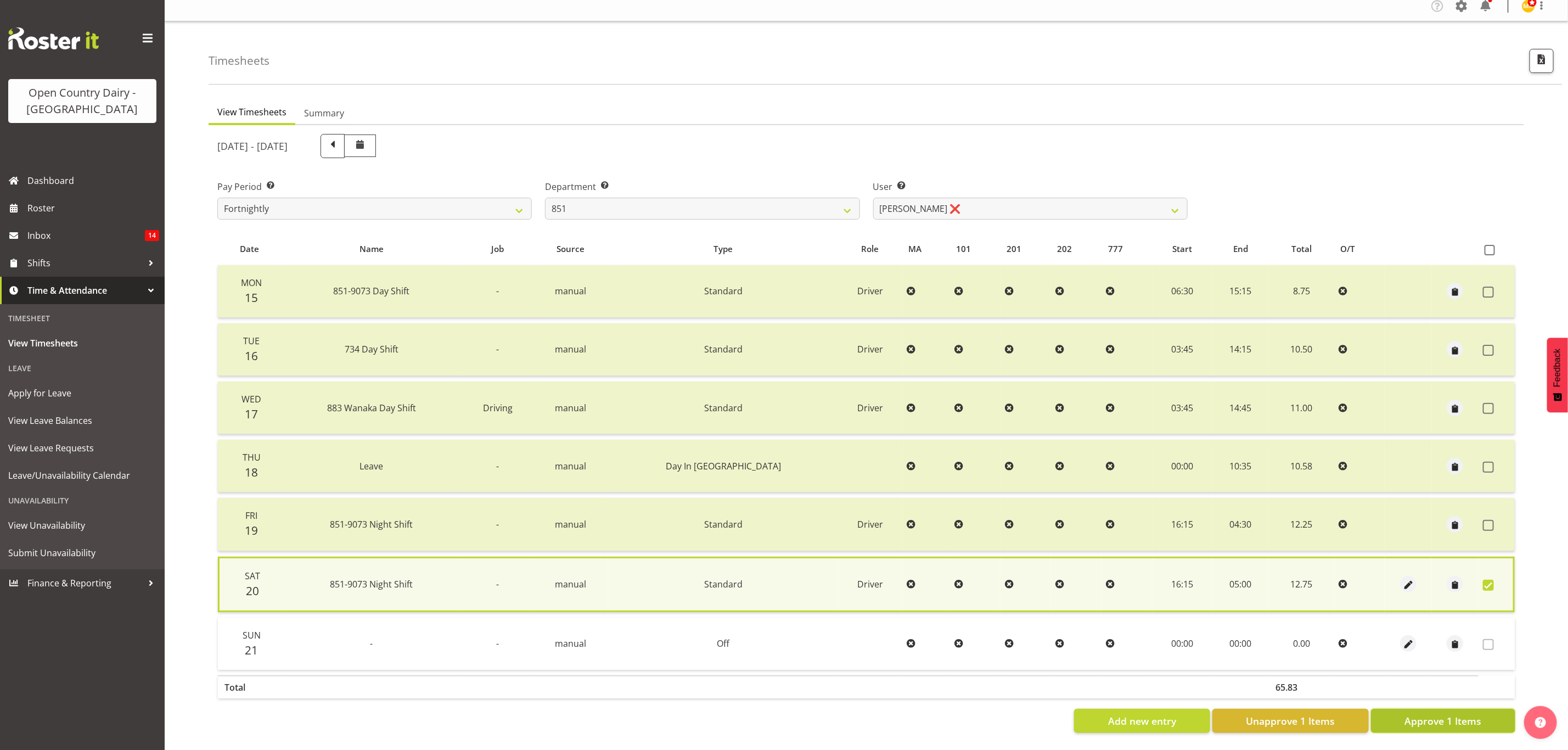
click at [1413, 714] on span "Approve 1 Items" at bounding box center [1443, 720] width 77 height 14
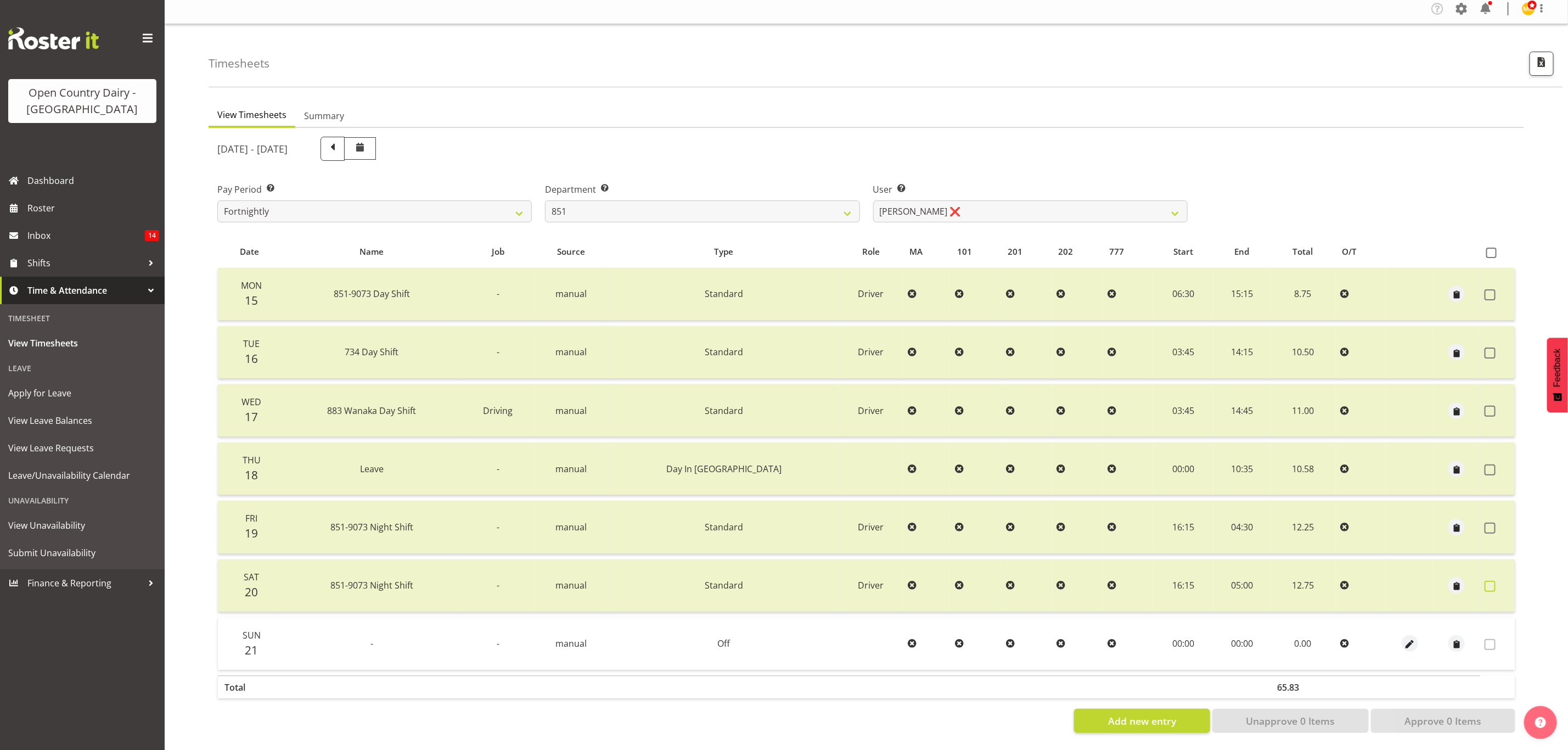
click at [1499, 580] on label at bounding box center [1492, 586] width 17 height 11
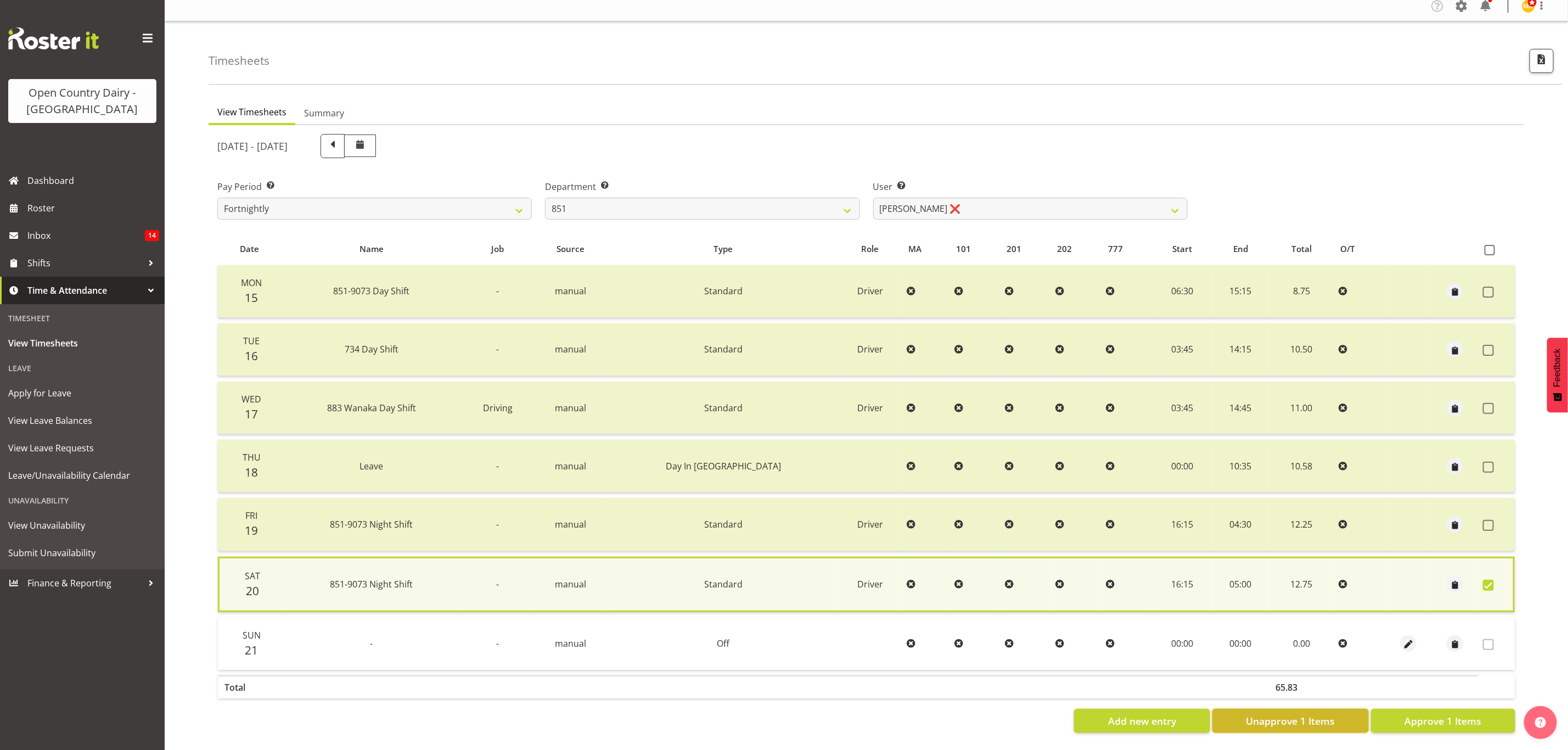
click at [1349, 715] on button "Unapprove 1 Items" at bounding box center [1290, 720] width 156 height 24
checkbox input "false"
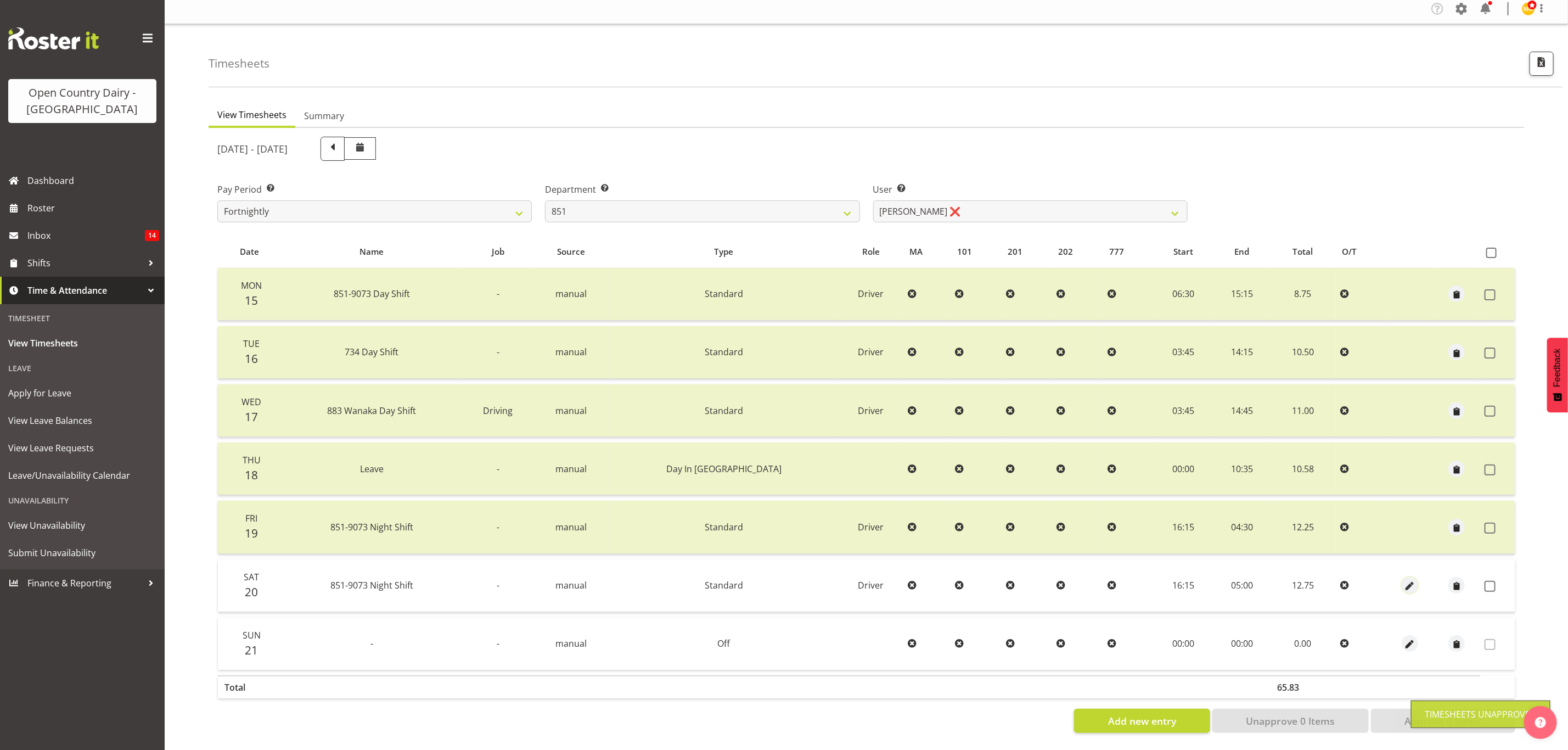
click at [1404, 580] on span "button" at bounding box center [1410, 586] width 13 height 13
select select "Standard"
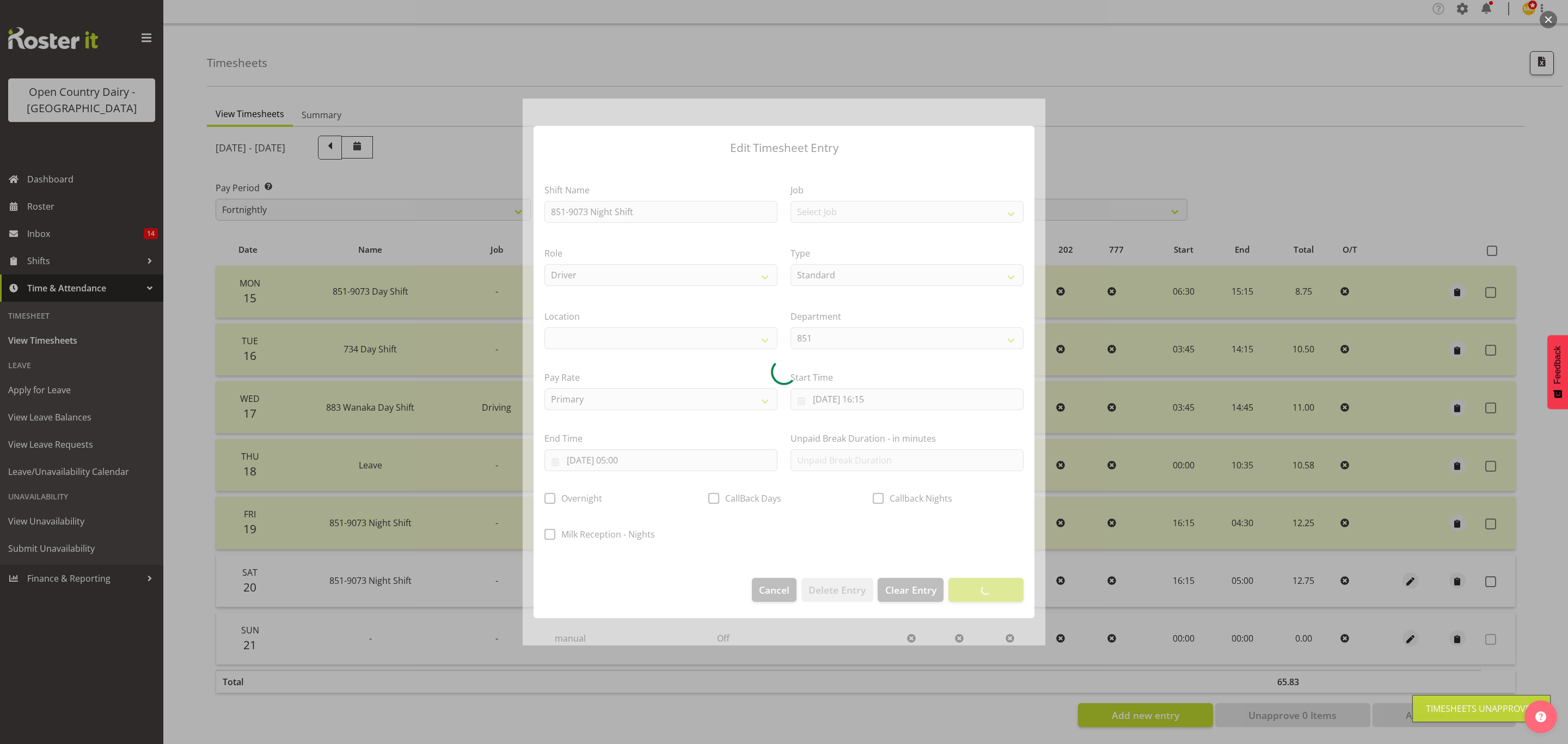
select select
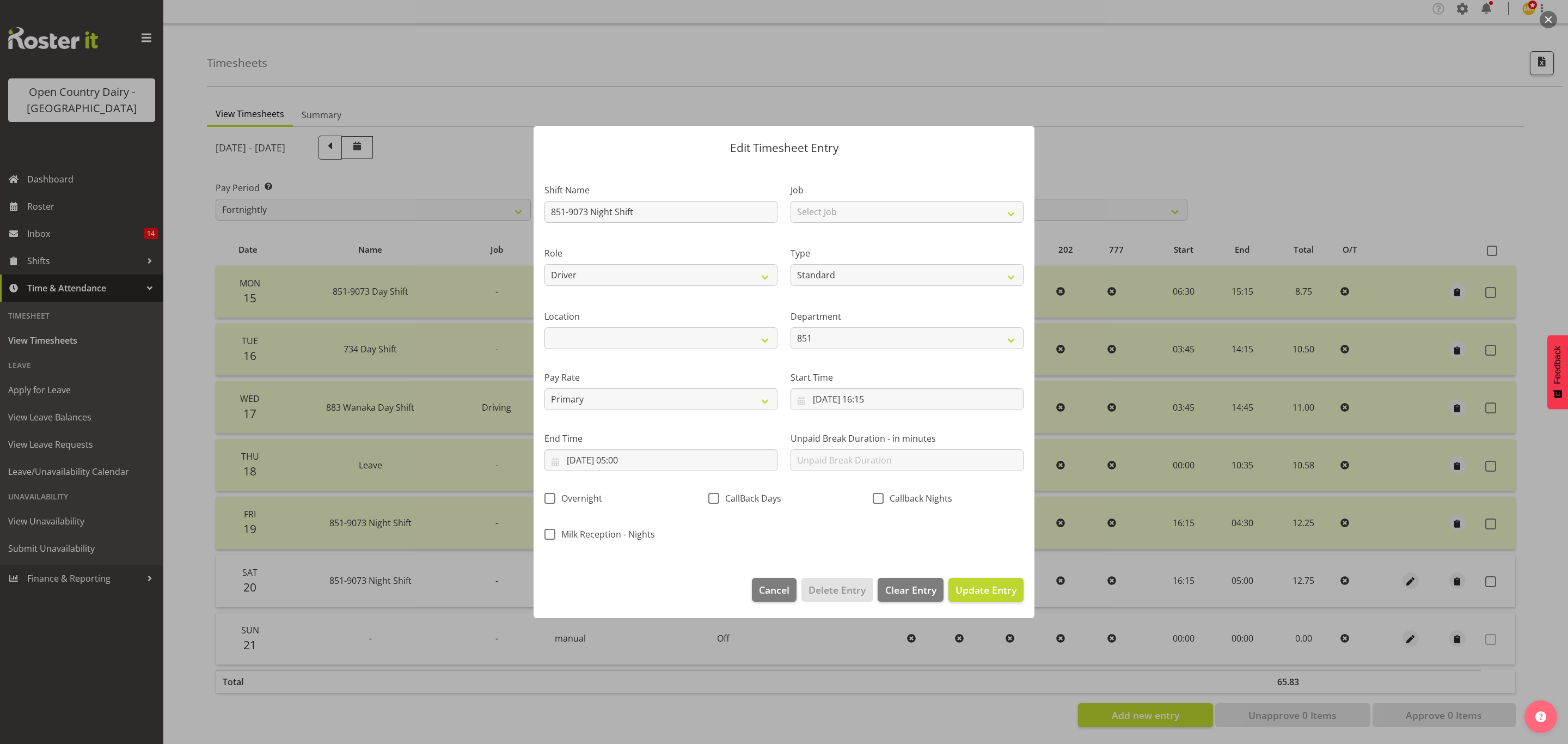
click at [631, 474] on div "End Time 21/09/2025, 05:00 January February March April May June July August Se…" at bounding box center [660, 447] width 246 height 61
click at [631, 456] on input "21/09/2025, 05:00" at bounding box center [660, 461] width 233 height 22
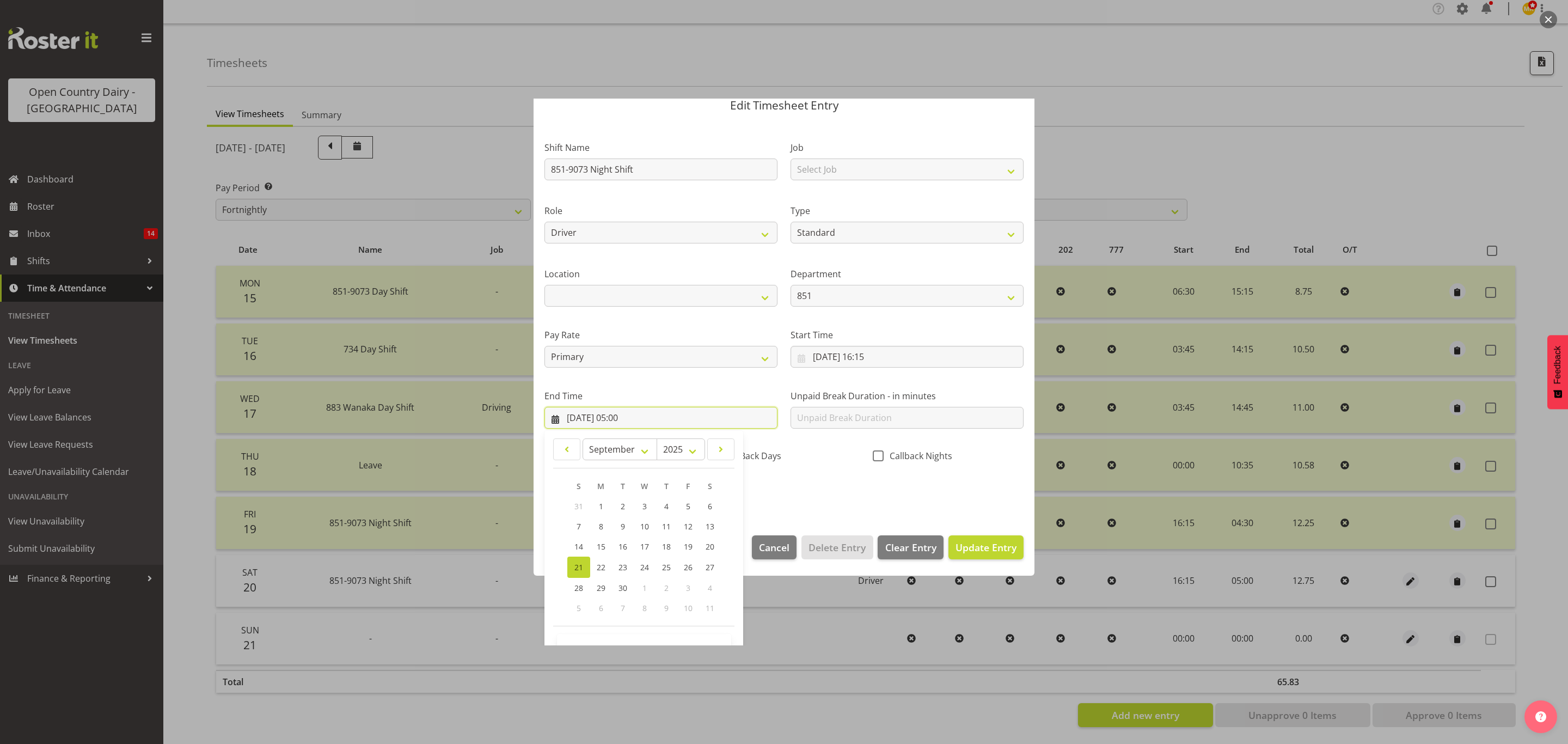
scroll to position [75, 0]
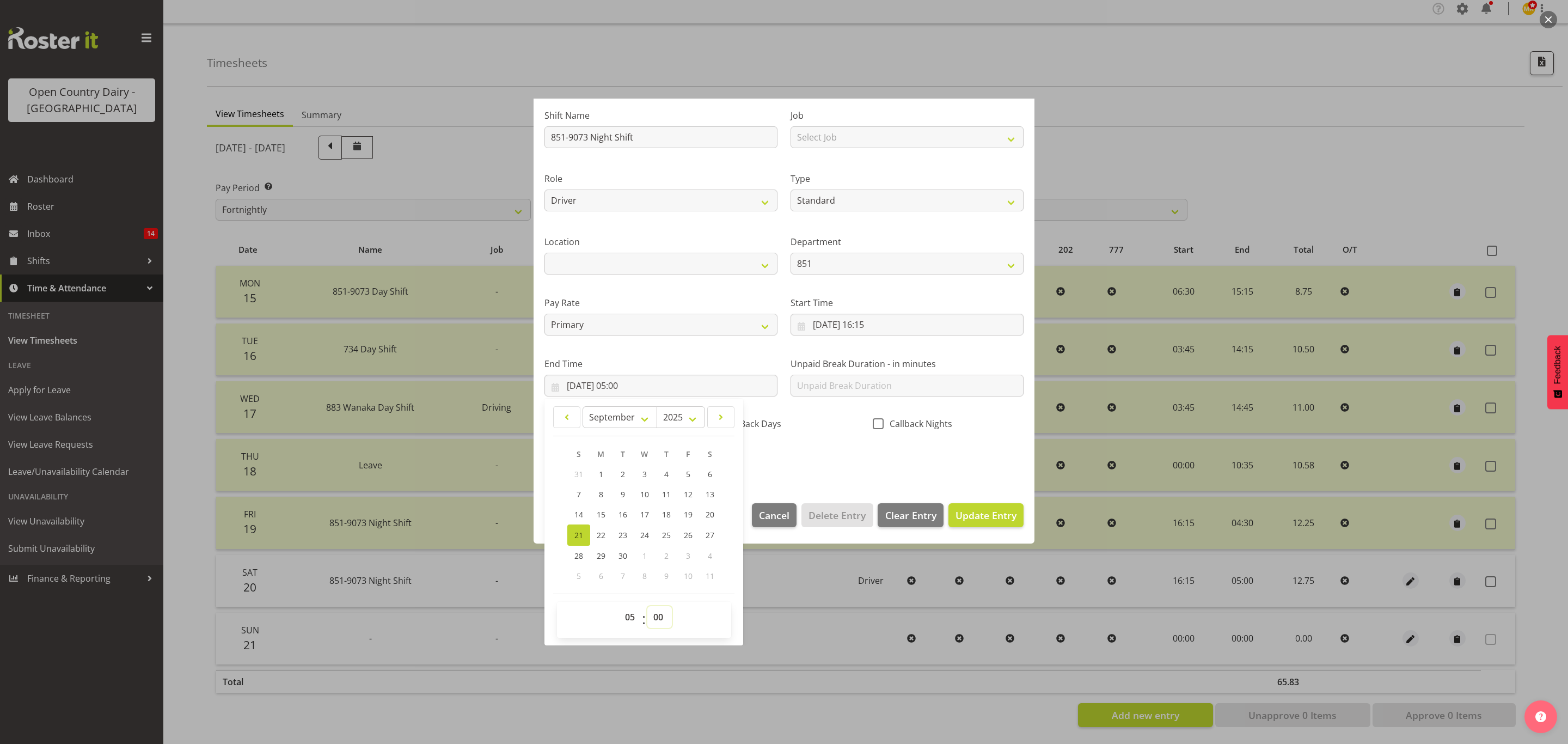
drag, startPoint x: 660, startPoint y: 621, endPoint x: 660, endPoint y: 610, distance: 11.0
click at [660, 621] on select "00 01 02 03 04 05 06 07 08 09 10 11 12 13 14 15 16 17 18 19 20 21 22 23 24 25 2…" at bounding box center [659, 617] width 24 height 22
select select "15"
click at [648, 607] on select "00 01 02 03 04 05 06 07 08 09 10 11 12 13 14 15 16 17 18 19 20 21 22 23 24 25 2…" at bounding box center [659, 617] width 24 height 22
type input "21/09/2025, 05:15"
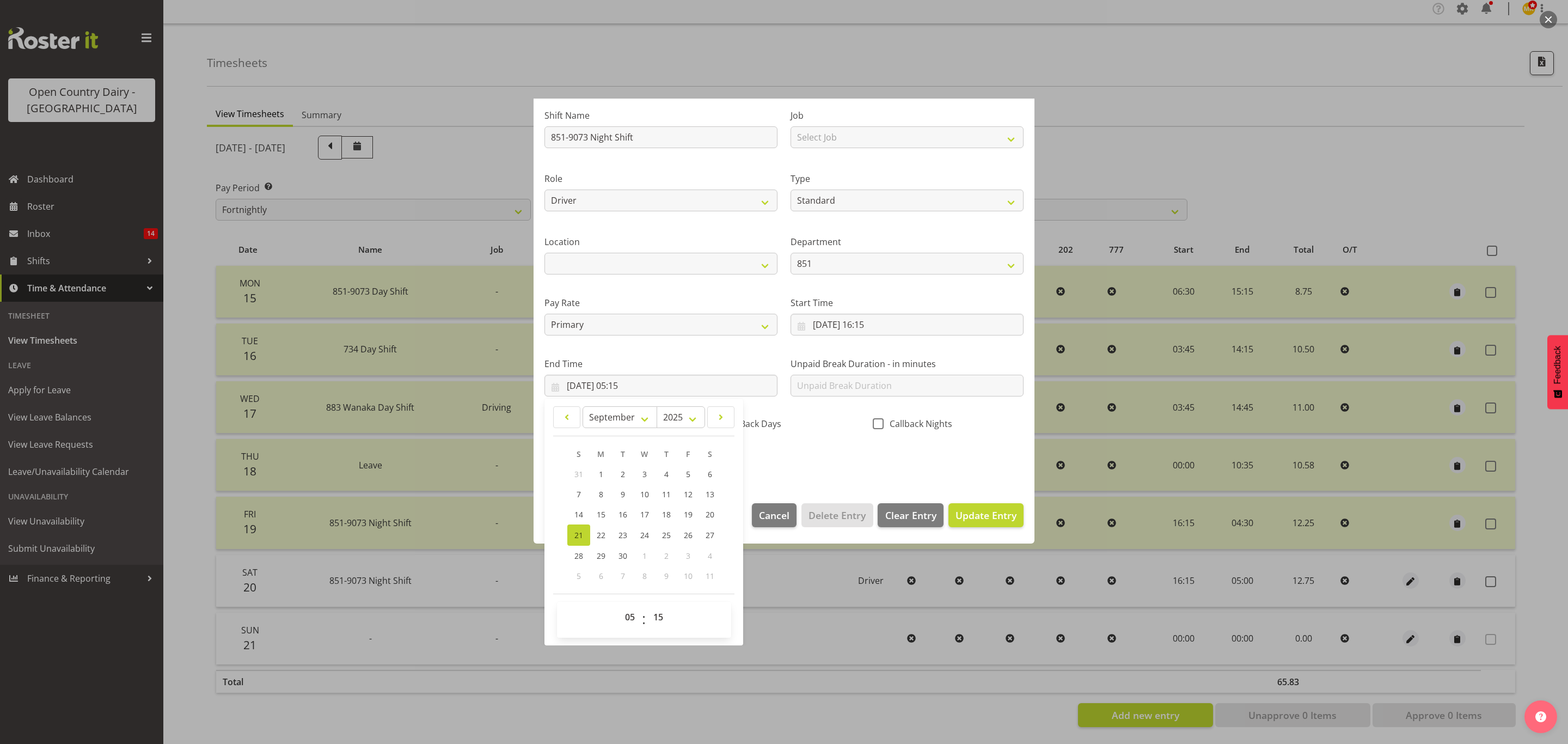
click at [908, 443] on div "Shift Name 851-9073 Night Shift Job Select Job Connecting /unconnecting Trailer…" at bounding box center [784, 284] width 492 height 381
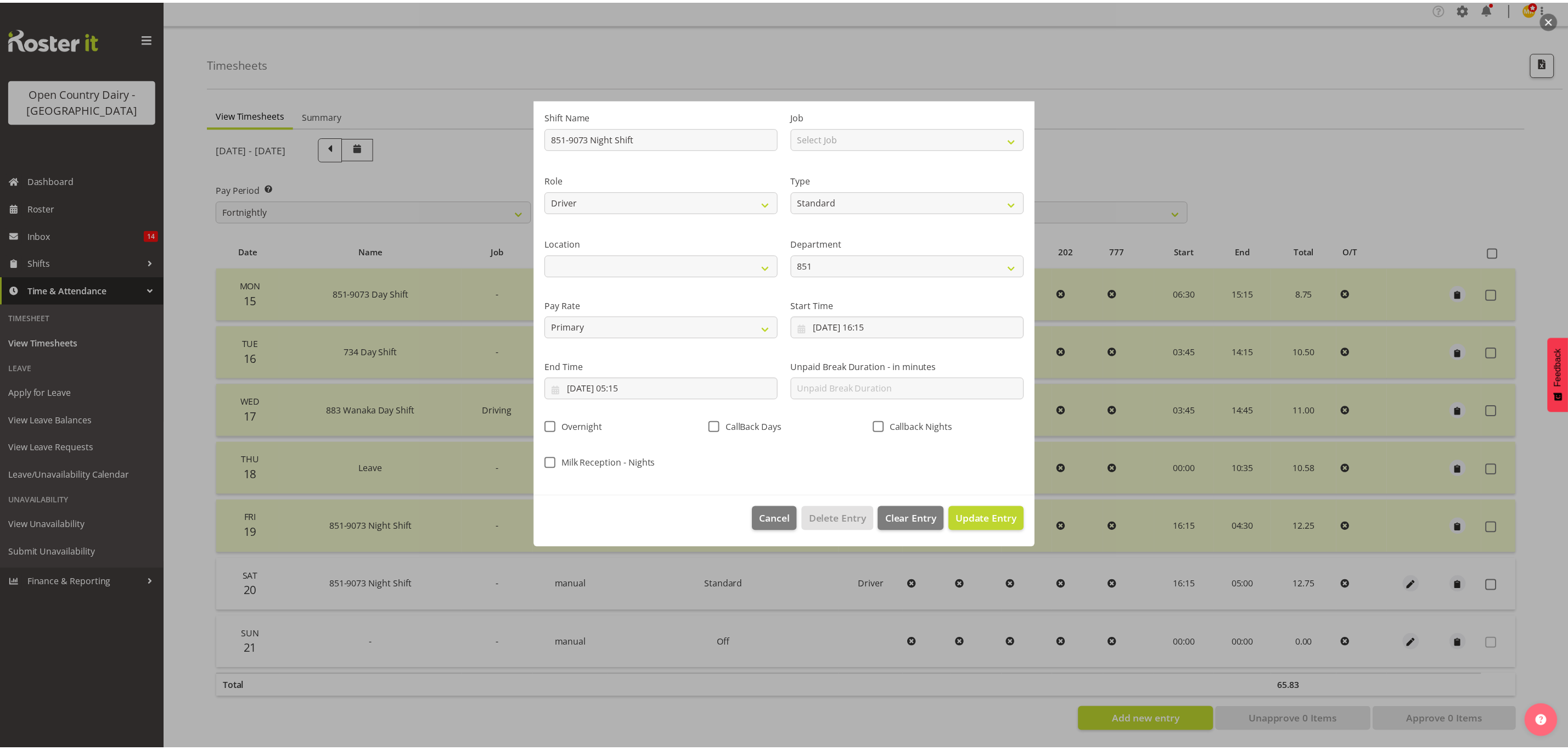
scroll to position [0, 0]
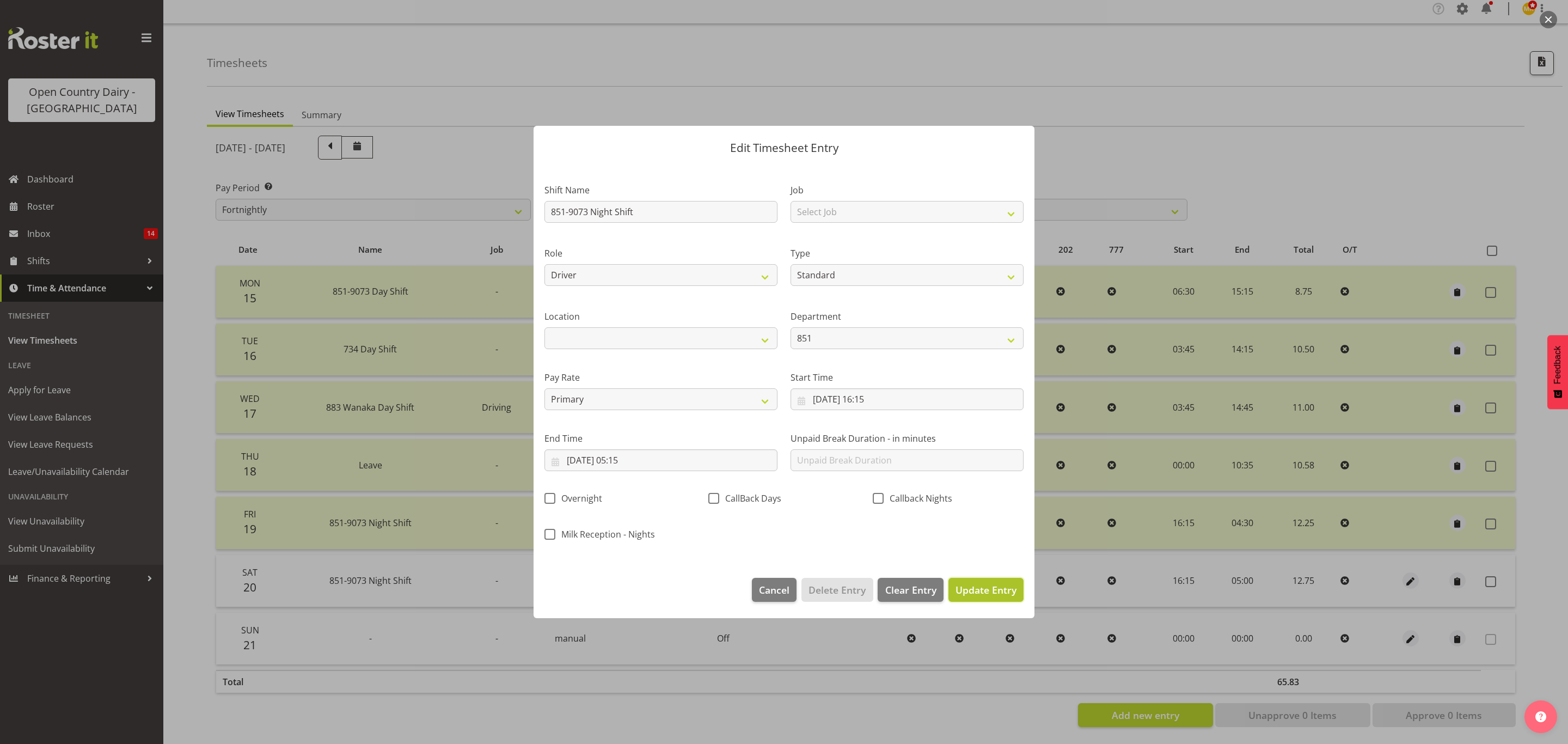
click at [984, 585] on span "Update Entry" at bounding box center [986, 590] width 61 height 13
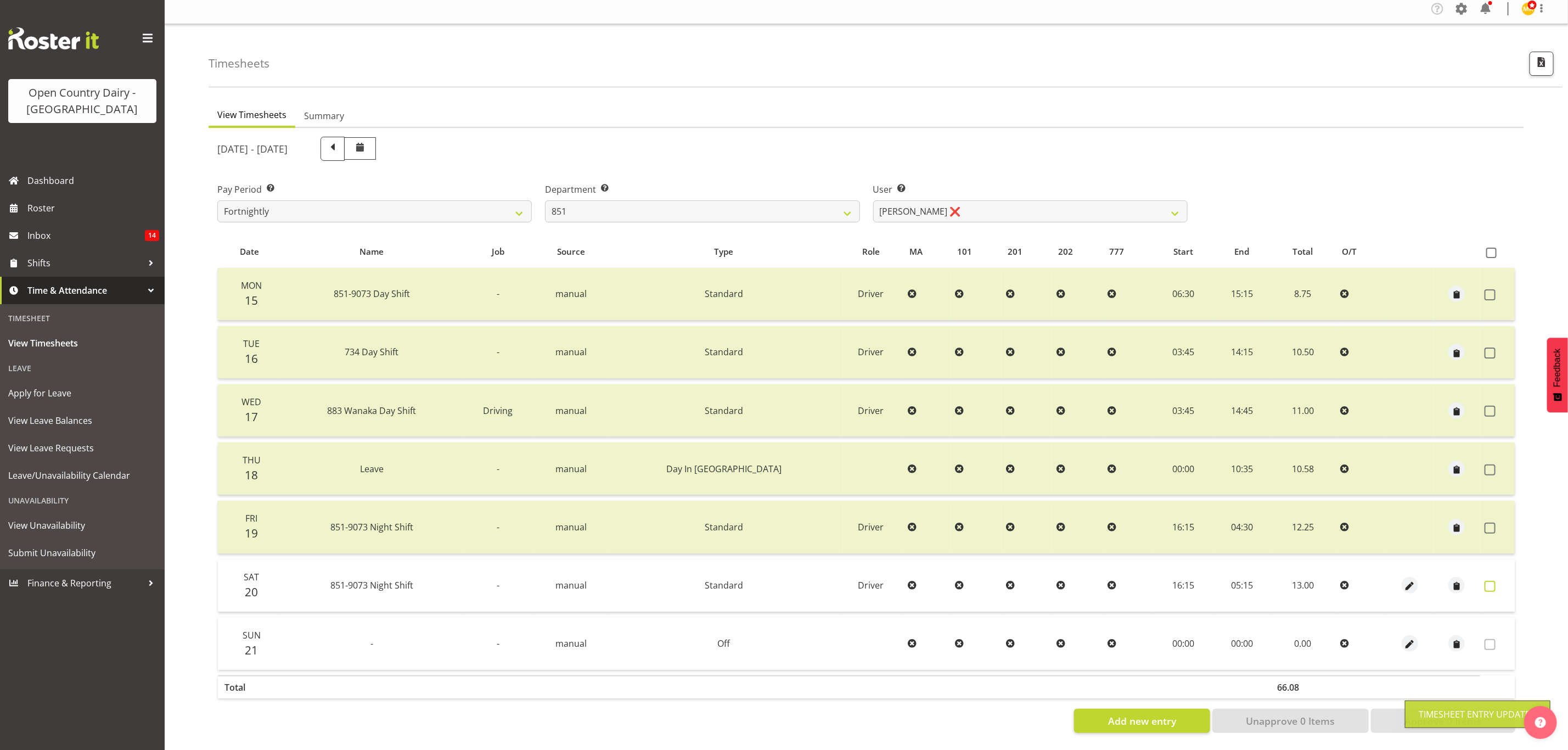
click at [1492, 580] on span at bounding box center [1490, 586] width 11 height 11
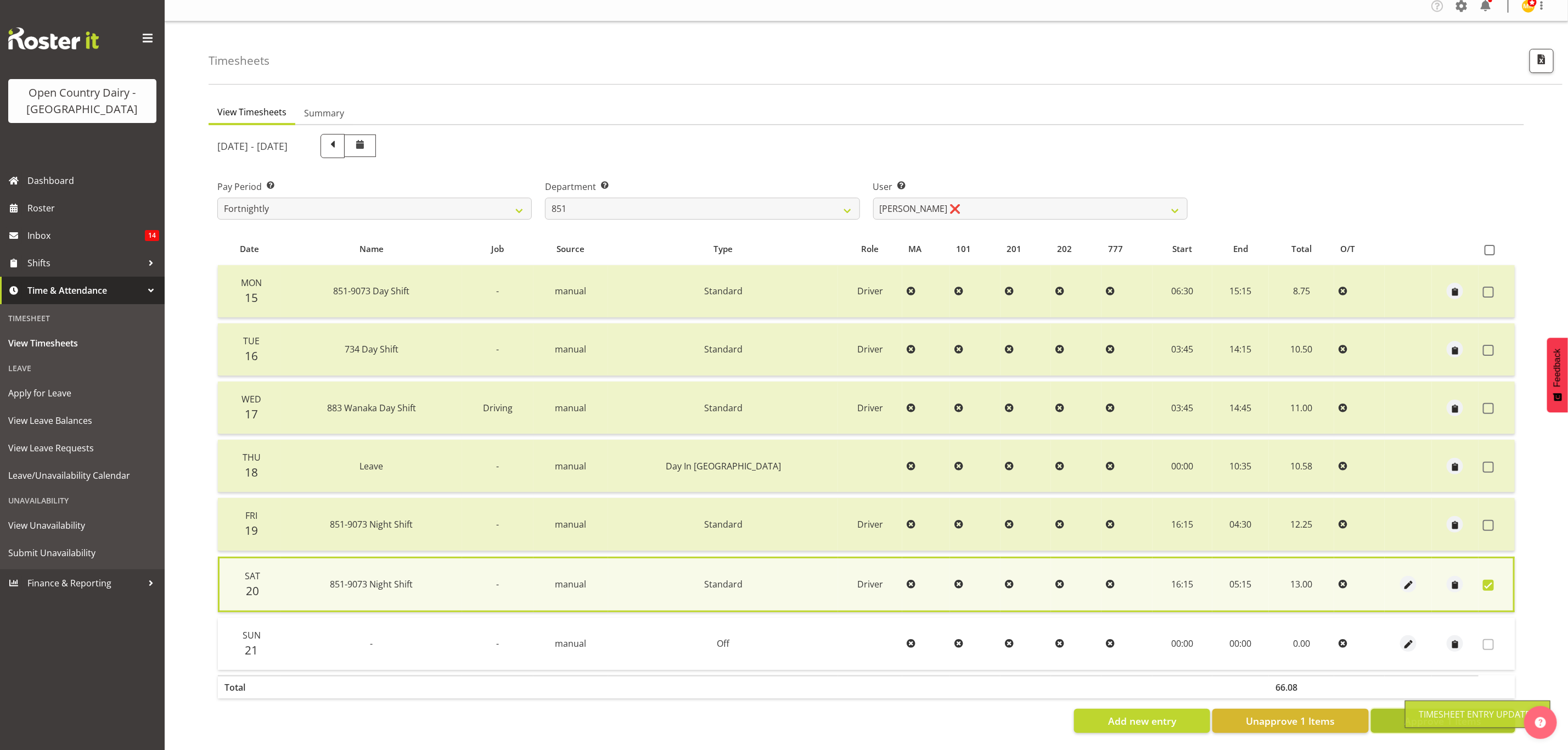
click at [1401, 709] on button "Approve 1 Items" at bounding box center [1443, 720] width 144 height 24
checkbox input "false"
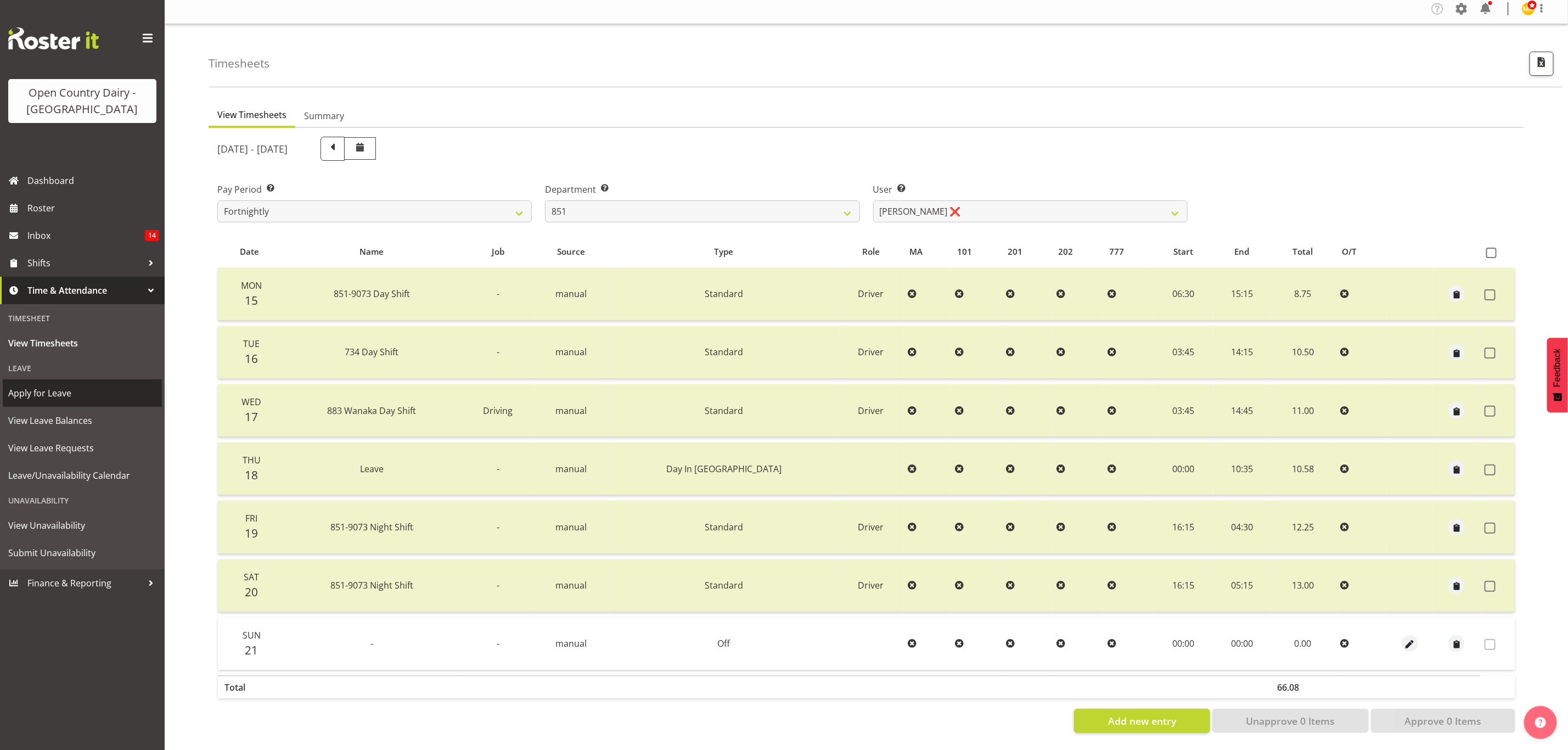
click at [69, 394] on span "Apply for Leave" at bounding box center [82, 393] width 148 height 16
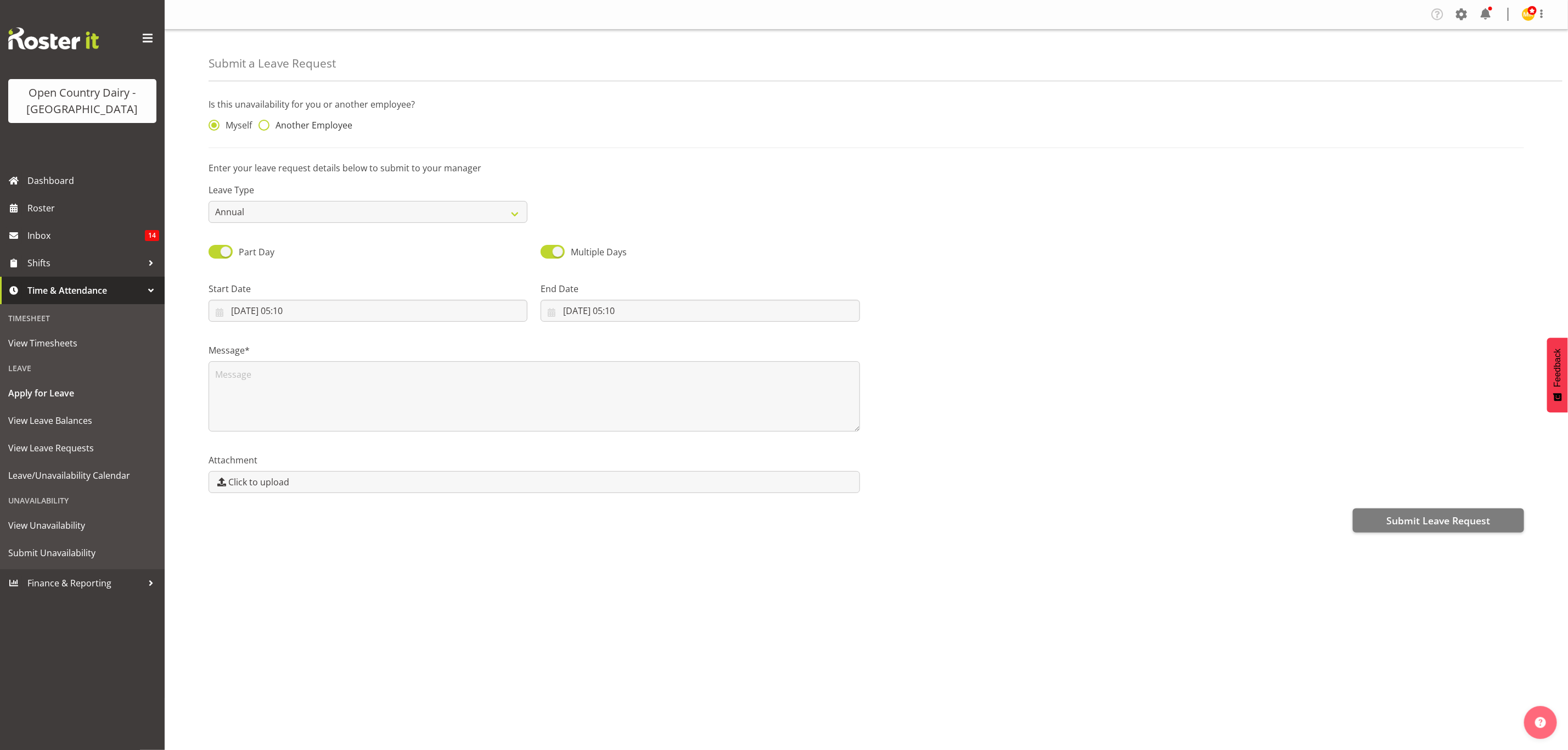
click at [319, 124] on span "Another Employee" at bounding box center [311, 125] width 83 height 11
click at [266, 124] on input "Another Employee" at bounding box center [262, 126] width 7 height 7
radio input "true"
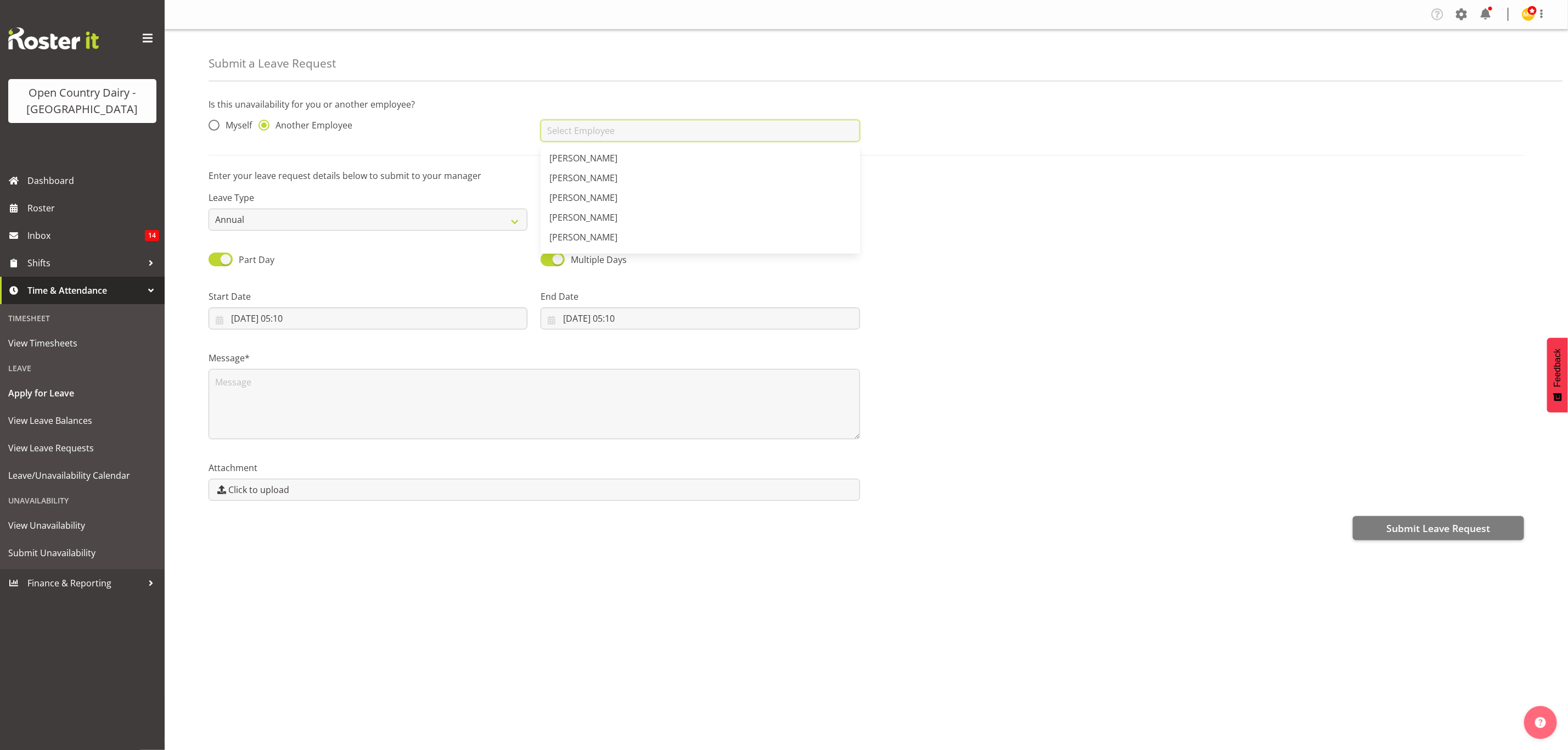
click at [612, 127] on input "text" at bounding box center [700, 131] width 319 height 22
click at [700, 161] on link "[PERSON_NAME]" at bounding box center [700, 158] width 319 height 20
type input "[PERSON_NAME]"
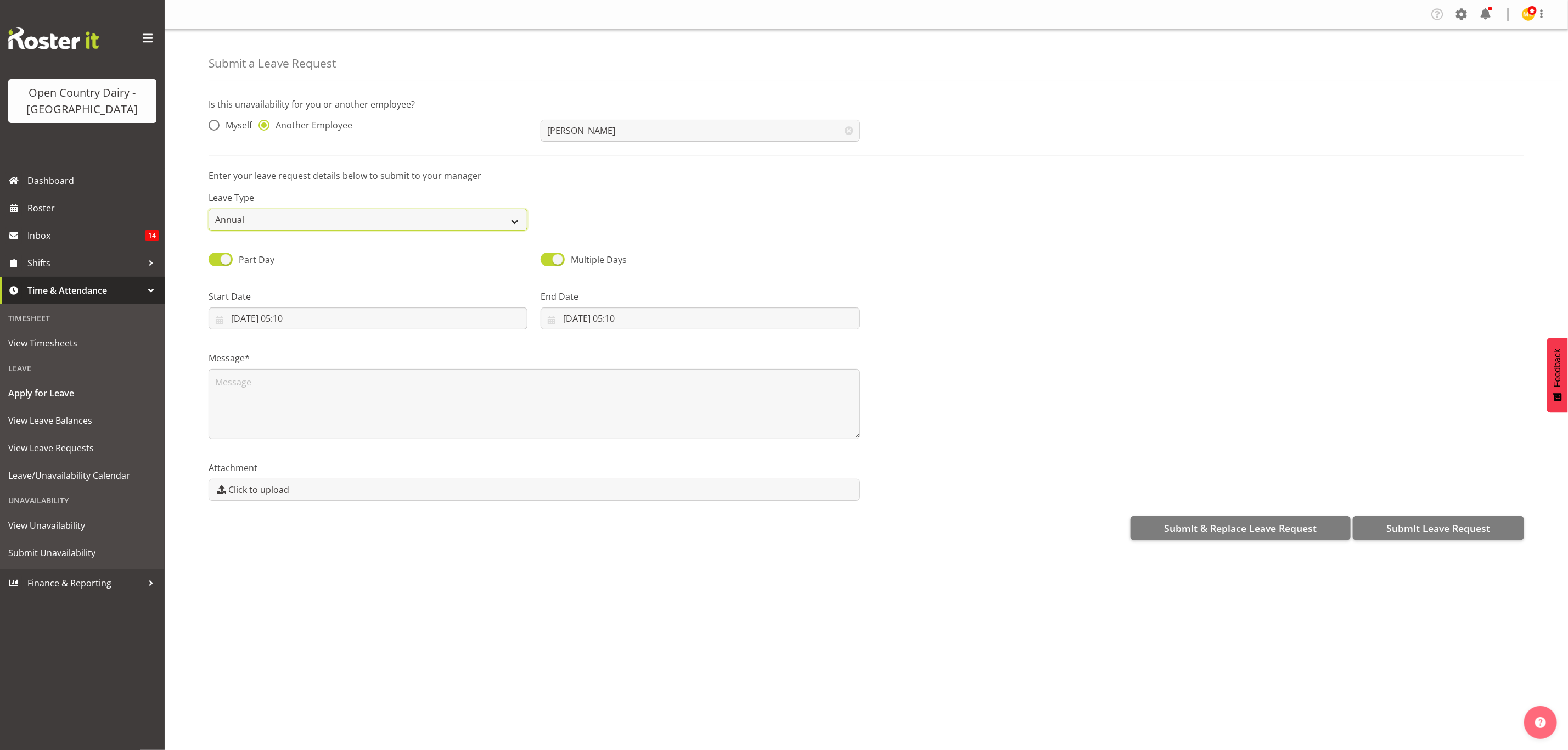
click at [489, 215] on select "Annual Sick Leave Without Pay Bereavement Domestic Violence Parental Jury Servi…" at bounding box center [368, 220] width 319 height 22
select select "Sick"
click at [209, 209] on select "Annual Sick Leave Without Pay Bereavement Domestic Violence Parental Jury Servi…" at bounding box center [368, 220] width 319 height 22
click at [277, 313] on input "[DATE] 05:10" at bounding box center [368, 318] width 319 height 22
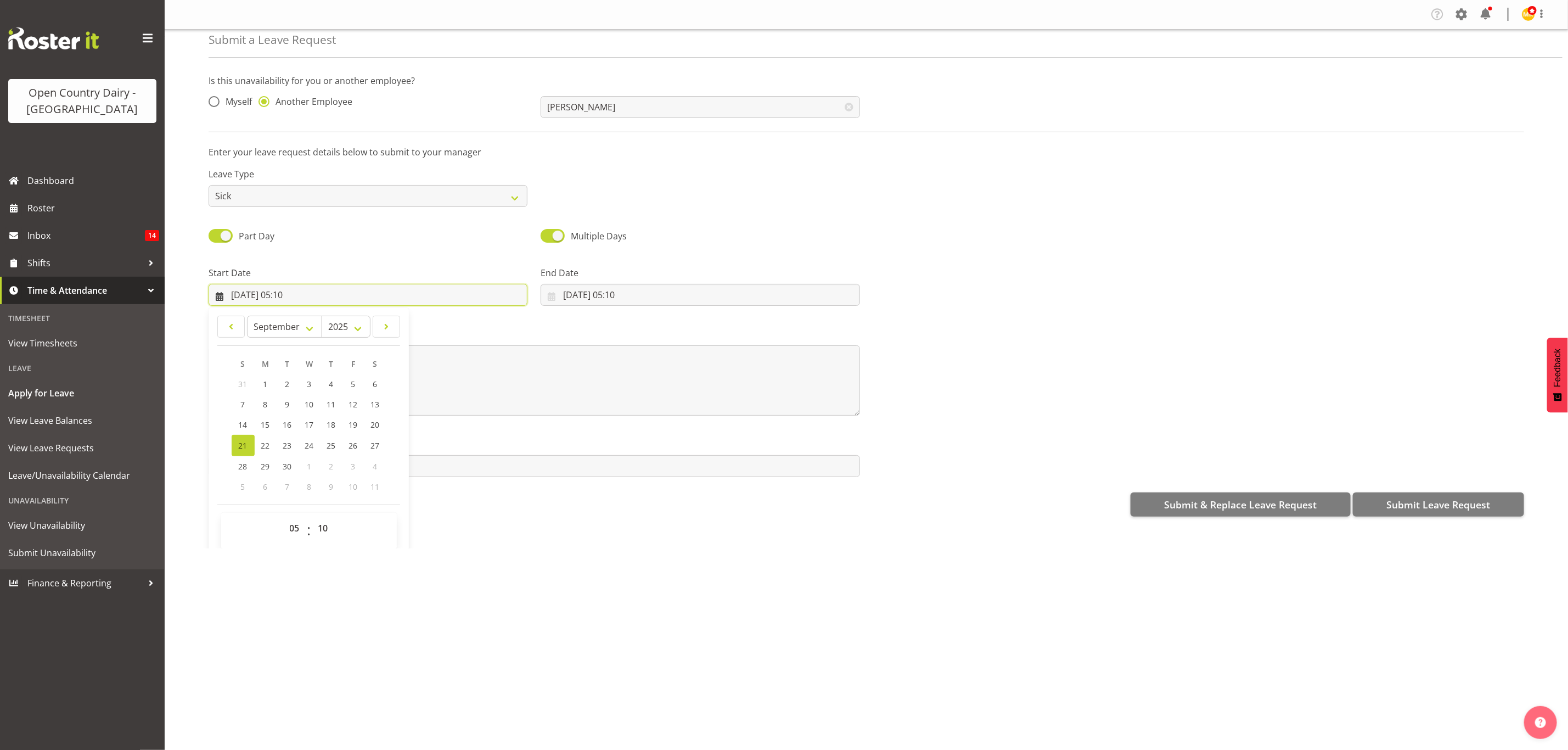
scroll to position [33, 0]
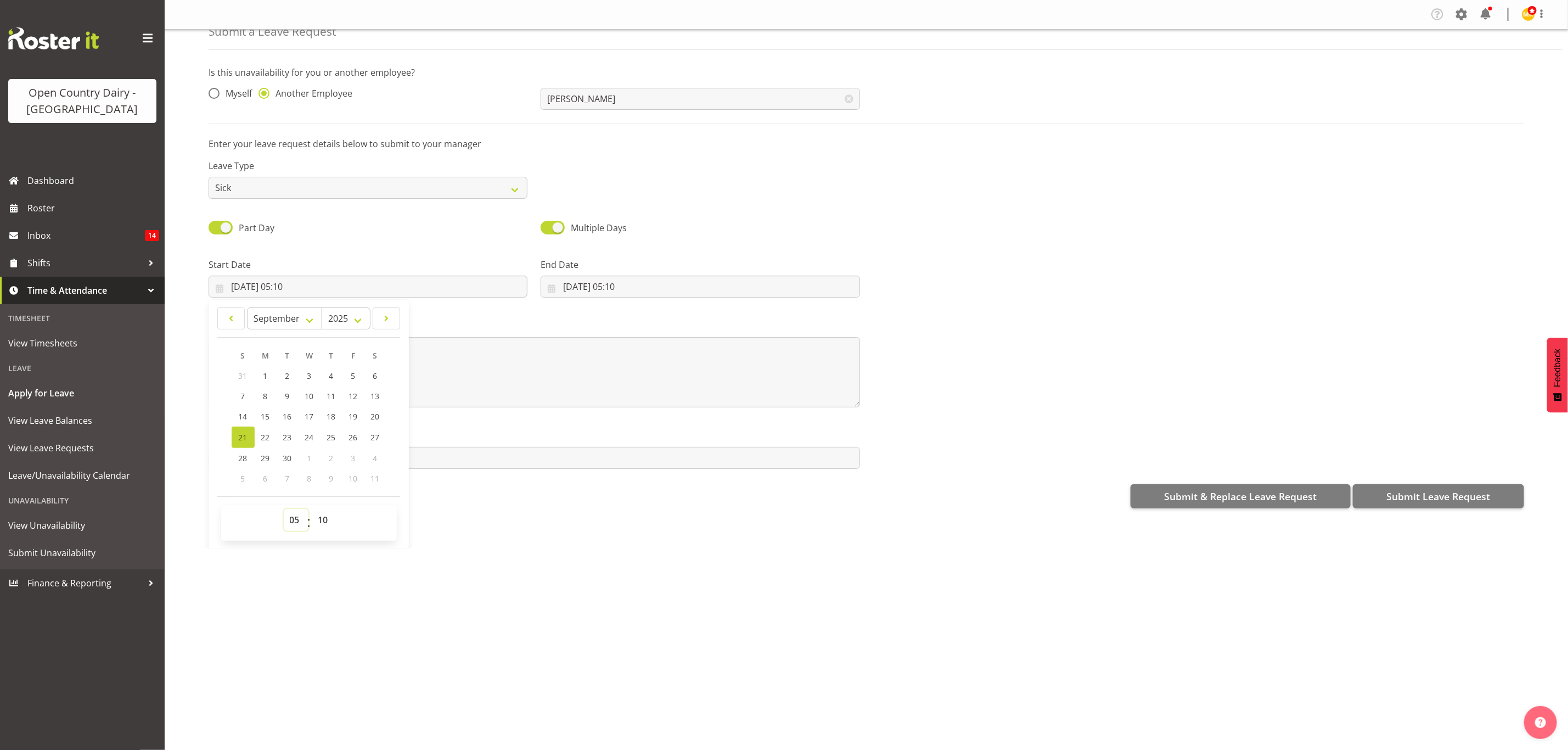
click at [289, 515] on select "00 01 02 03 04 05 06 07 08 09 10 11 12 13 14 15 16 17 18 19 20 21 22 23" at bounding box center [295, 520] width 24 height 22
select select "6"
click at [284, 509] on select "00 01 02 03 04 05 06 07 08 09 10 11 12 13 14 15 16 17 18 19 20 21 22 23" at bounding box center [295, 520] width 24 height 22
type input "[DATE] 06:10"
click at [313, 521] on select "00 01 02 03 04 05 06 07 08 09 10 11 12 13 14 15 16 17 18 19 20 21 22 23 24 25 2…" at bounding box center [324, 520] width 24 height 22
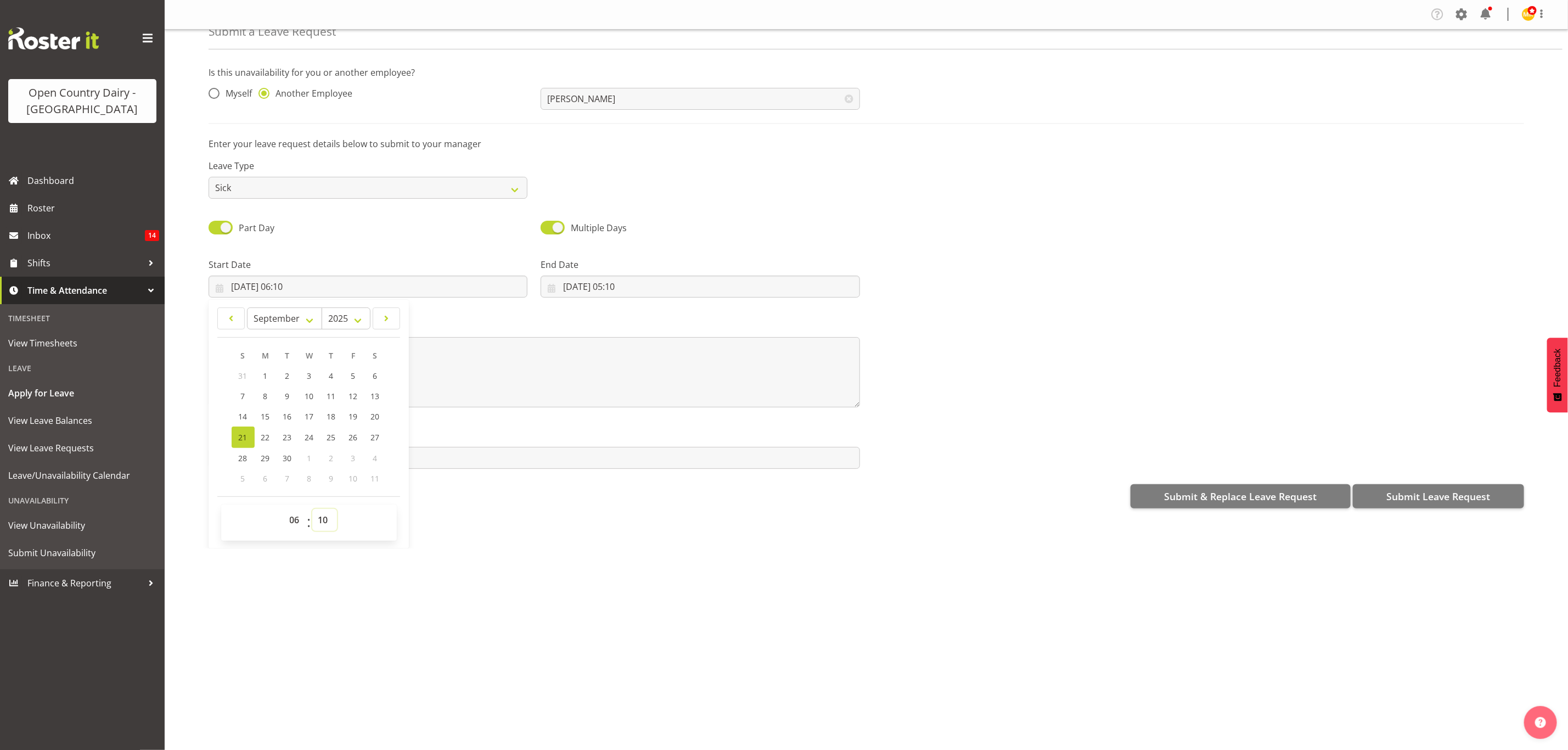
select select "45"
click at [313, 509] on select "00 01 02 03 04 05 06 07 08 09 10 11 12 13 14 15 16 17 18 19 20 21 22 23 24 25 2…" at bounding box center [324, 520] width 24 height 22
type input "[DATE] 06:45"
click at [624, 281] on input "[DATE] 05:10" at bounding box center [700, 287] width 319 height 22
click at [626, 519] on select "00 01 02 03 04 05 06 07 08 09 10 11 12 13 14 15 16 17 18 19 20 21 22 23" at bounding box center [628, 520] width 24 height 22
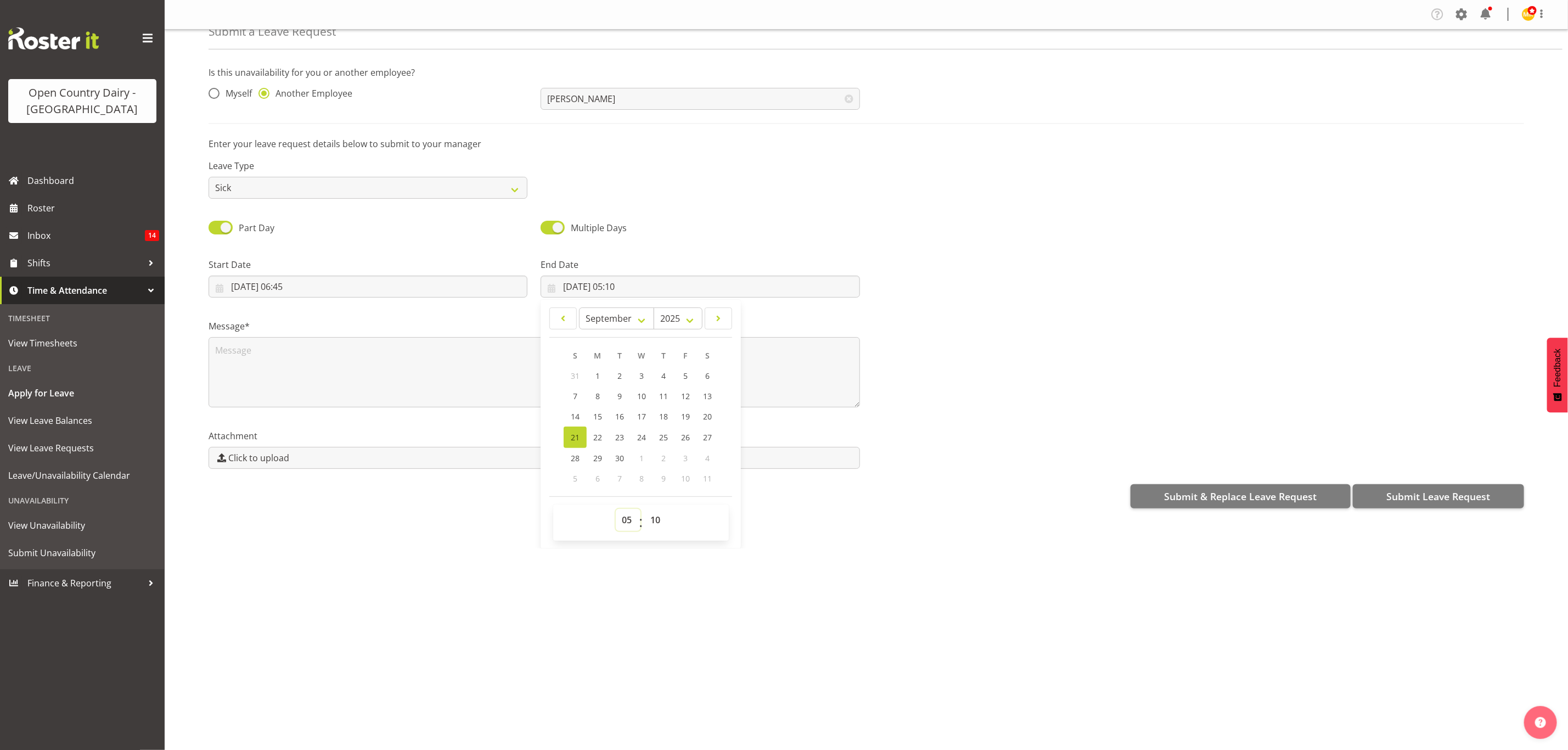
select select "16"
click at [616, 509] on select "00 01 02 03 04 05 06 07 08 09 10 11 12 13 14 15 16 17 18 19 20 21 22 23" at bounding box center [628, 520] width 24 height 22
type input "[DATE] 16:10"
drag, startPoint x: 649, startPoint y: 524, endPoint x: 649, endPoint y: 517, distance: 7.0
click at [649, 524] on select "00 01 02 03 04 05 06 07 08 09 10 11 12 13 14 15 16 17 18 19 20 21 22 23 24 25 2…" at bounding box center [656, 520] width 24 height 22
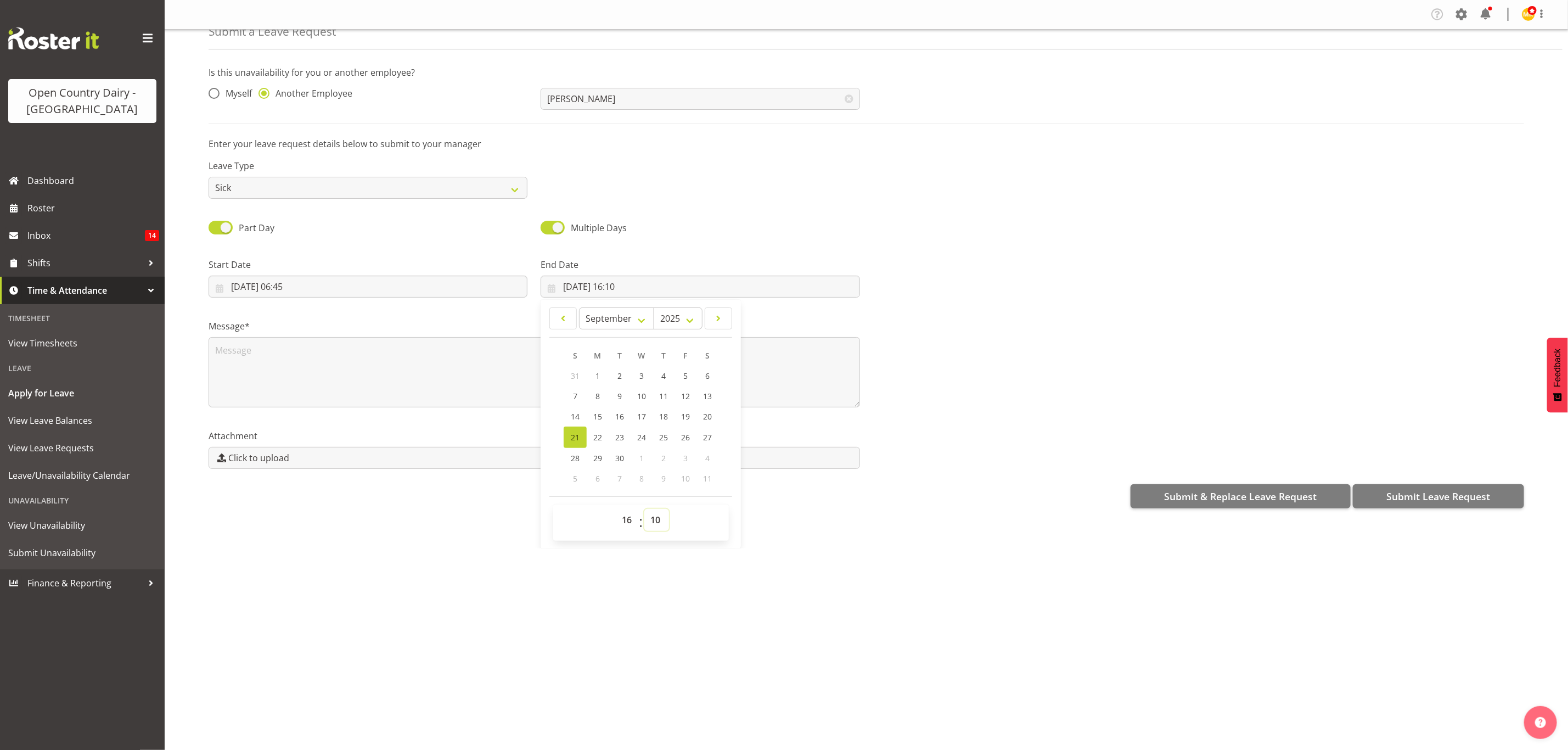
select select "15"
click at [644, 509] on select "00 01 02 03 04 05 06 07 08 09 10 11 12 13 14 15 16 17 18 19 20 21 22 23 24 25 2…" at bounding box center [656, 520] width 24 height 22
type input "[DATE] 16:15"
click at [351, 370] on textarea at bounding box center [535, 372] width 651 height 70
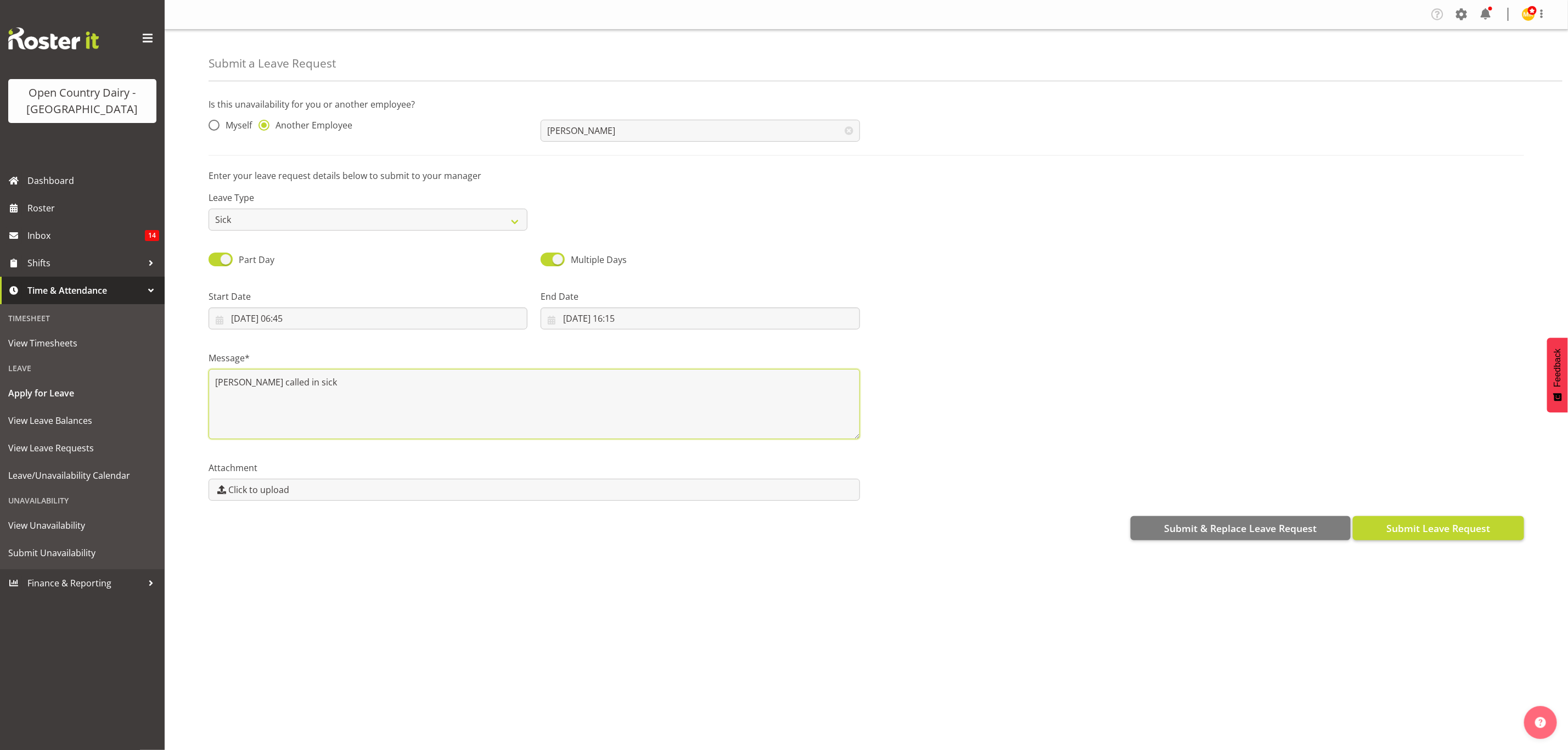
type textarea "[PERSON_NAME] called in sick"
click at [1415, 532] on span "Submit Leave Request" at bounding box center [1438, 528] width 104 height 14
